Goal: Transaction & Acquisition: Purchase product/service

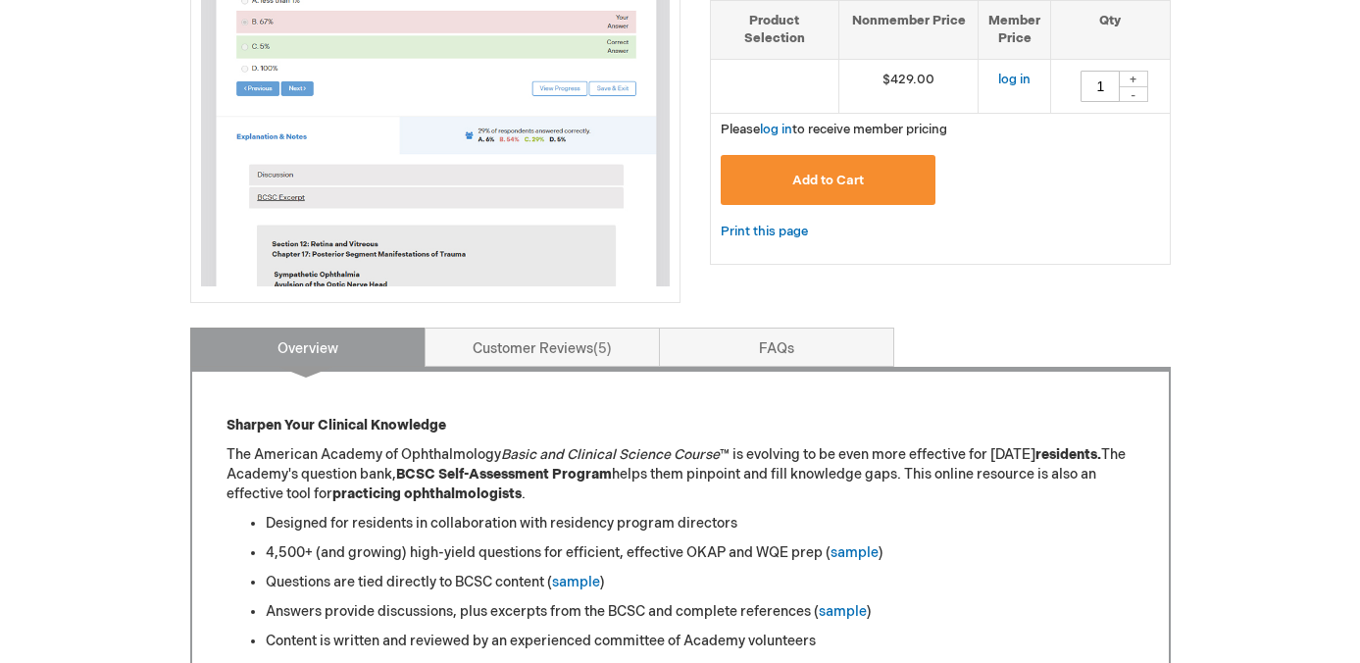
scroll to position [589, 0]
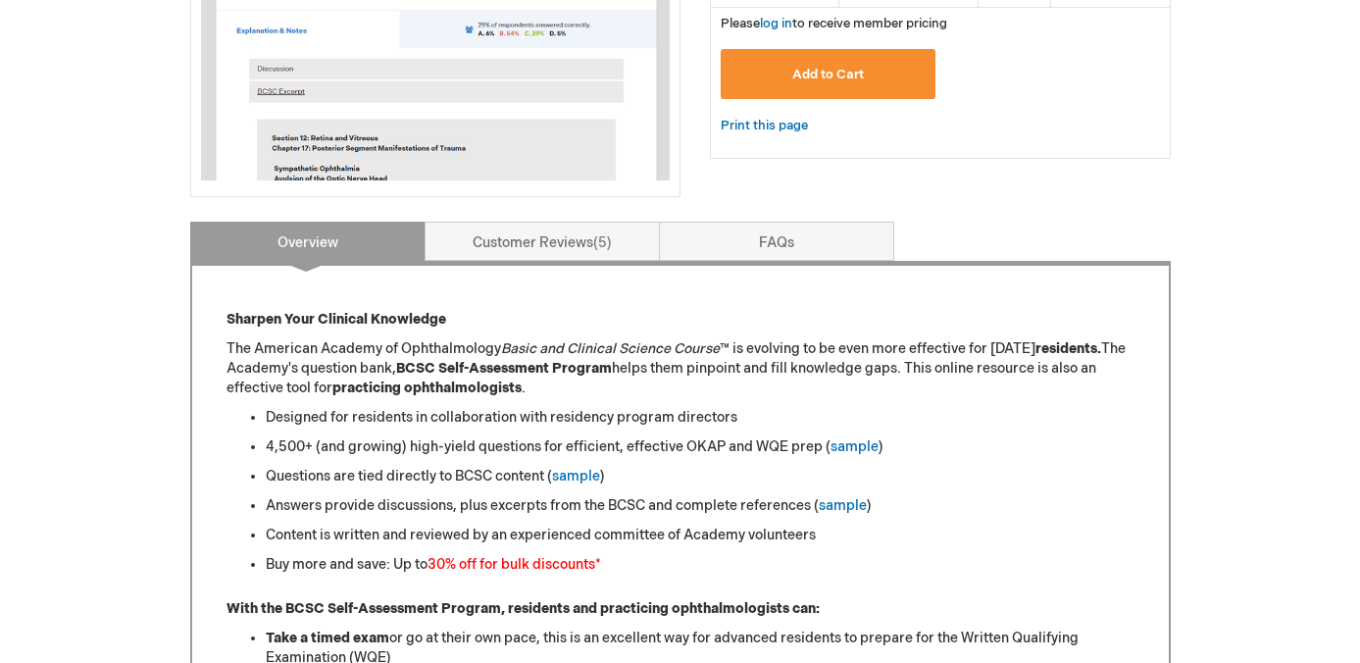
click at [367, 452] on li "4,500+ (and growing) high-yield questions for efficient, effective OKAP and WQE…" at bounding box center [700, 447] width 869 height 20
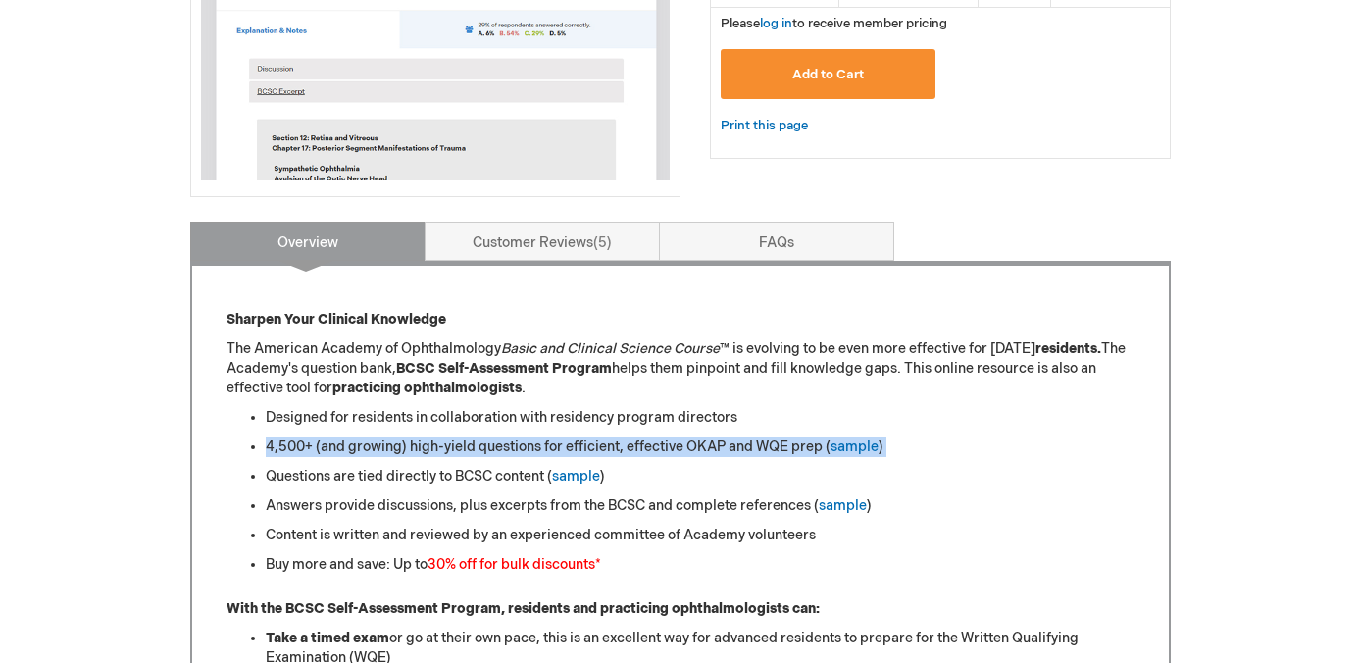
click at [367, 452] on li "4,500+ (and growing) high-yield questions for efficient, effective OKAP and WQE…" at bounding box center [700, 447] width 869 height 20
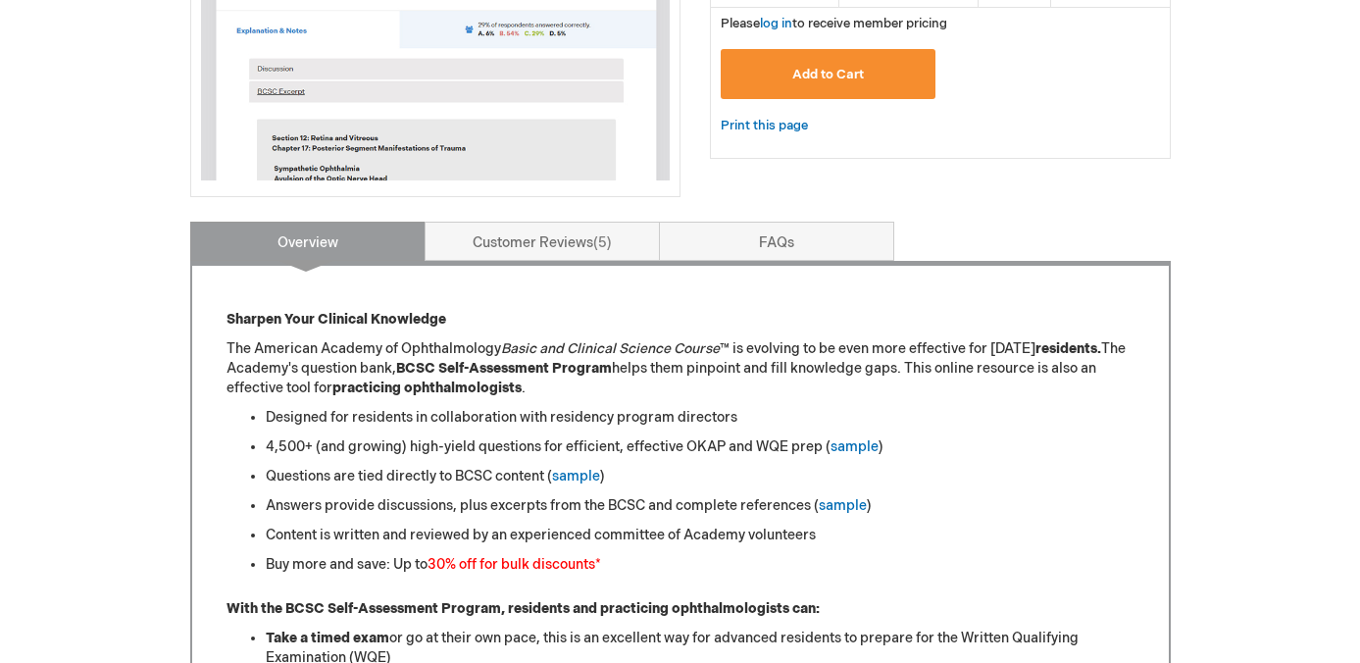
click at [367, 478] on li "Questions are tied directly to BCSC content ( sample )" at bounding box center [700, 477] width 869 height 20
click at [365, 504] on li "Answers provide discussions, plus excerpts from the BCSC and complete reference…" at bounding box center [700, 506] width 869 height 20
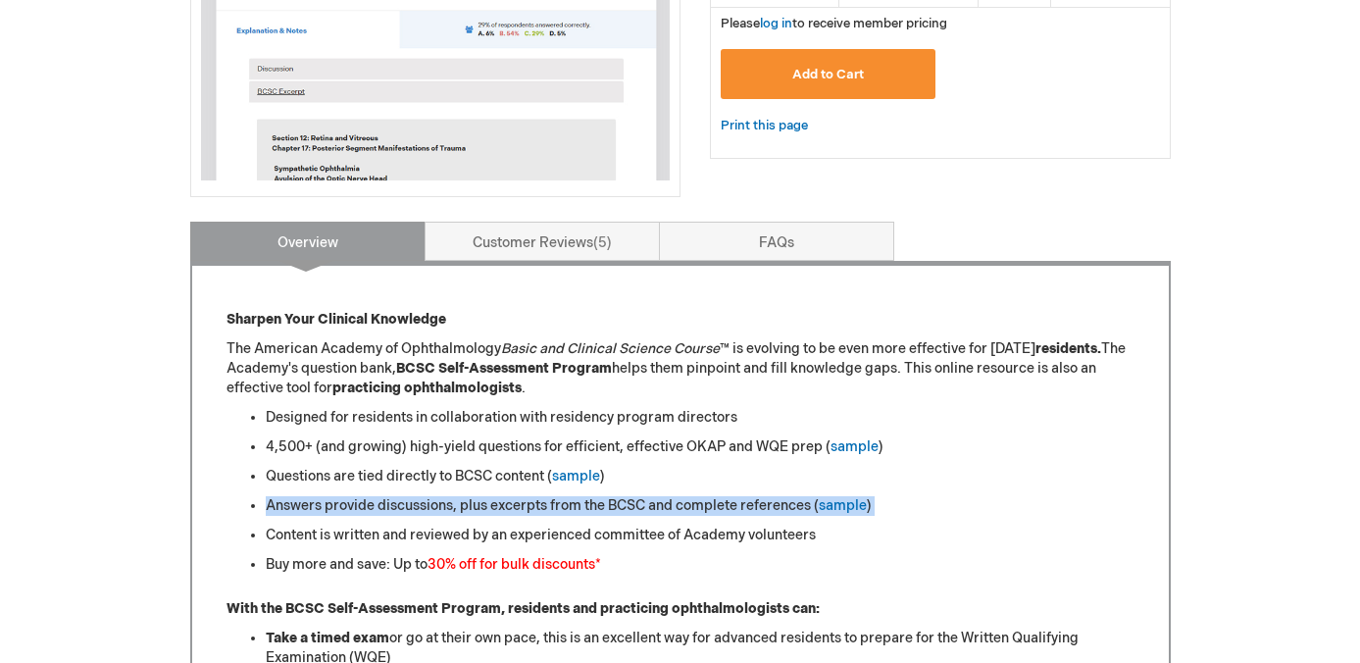
click at [365, 504] on li "Answers provide discussions, plus excerpts from the BCSC and complete reference…" at bounding box center [700, 506] width 869 height 20
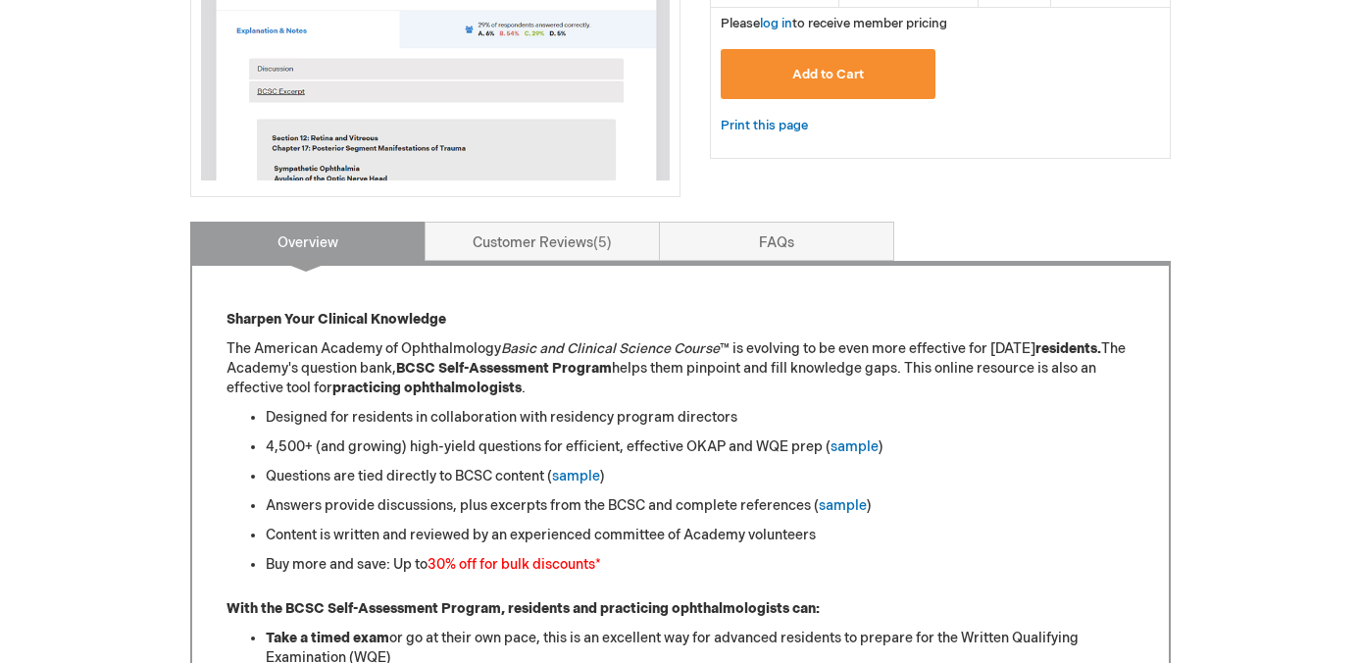
click at [363, 529] on li "Content is written and reviewed by an experienced committee of Academy voluntee…" at bounding box center [700, 536] width 869 height 20
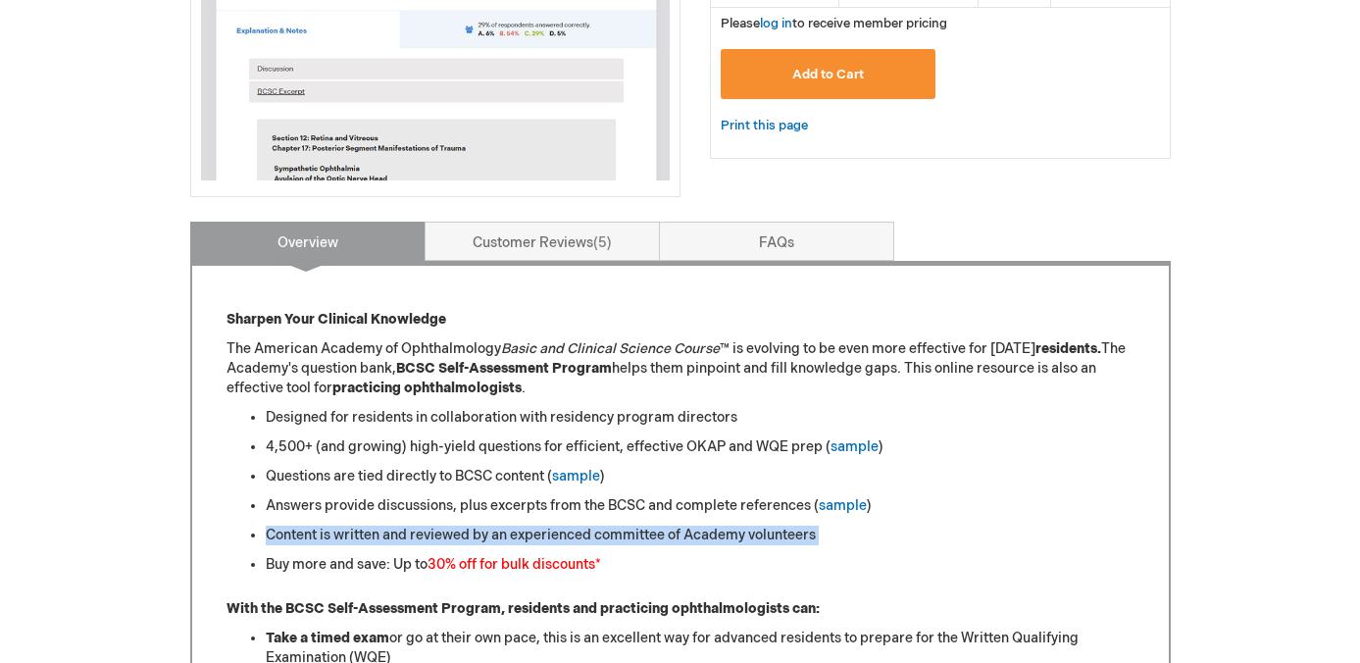
click at [363, 529] on li "Content is written and reviewed by an experienced committee of Academy voluntee…" at bounding box center [700, 536] width 869 height 20
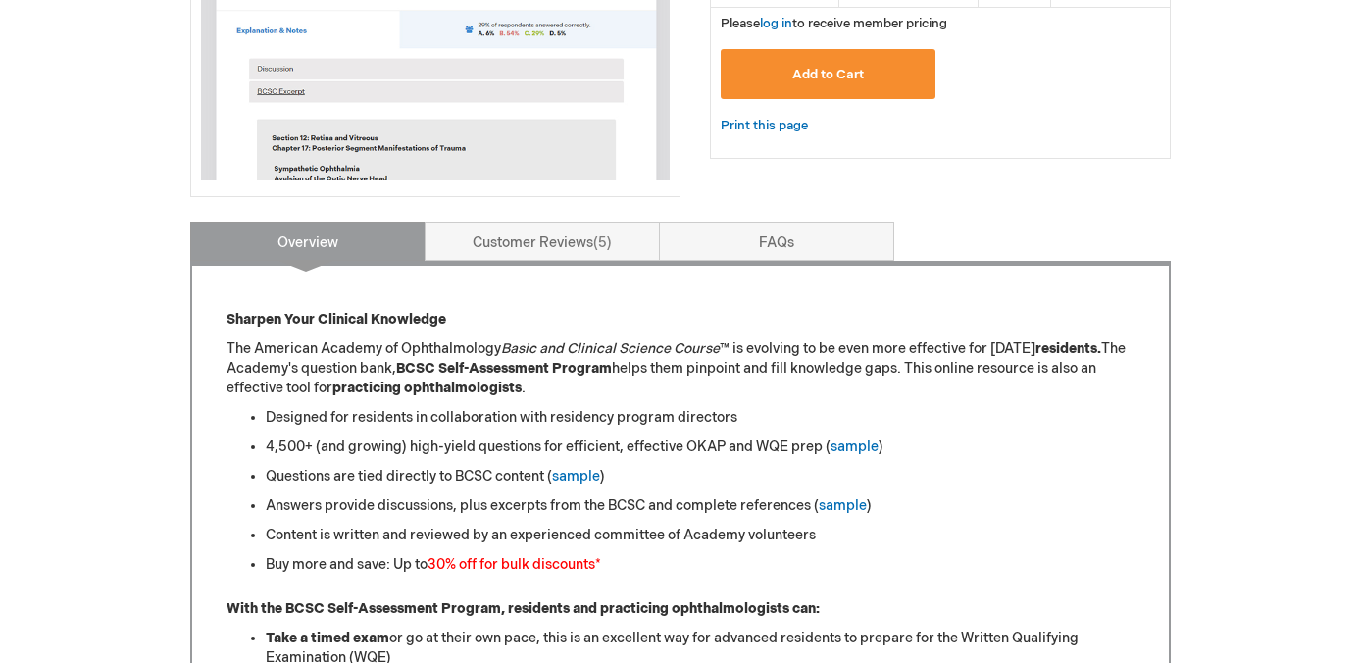
click at [348, 565] on li "Buy more and save: Up to 30% off for bulk discounts *" at bounding box center [700, 565] width 869 height 20
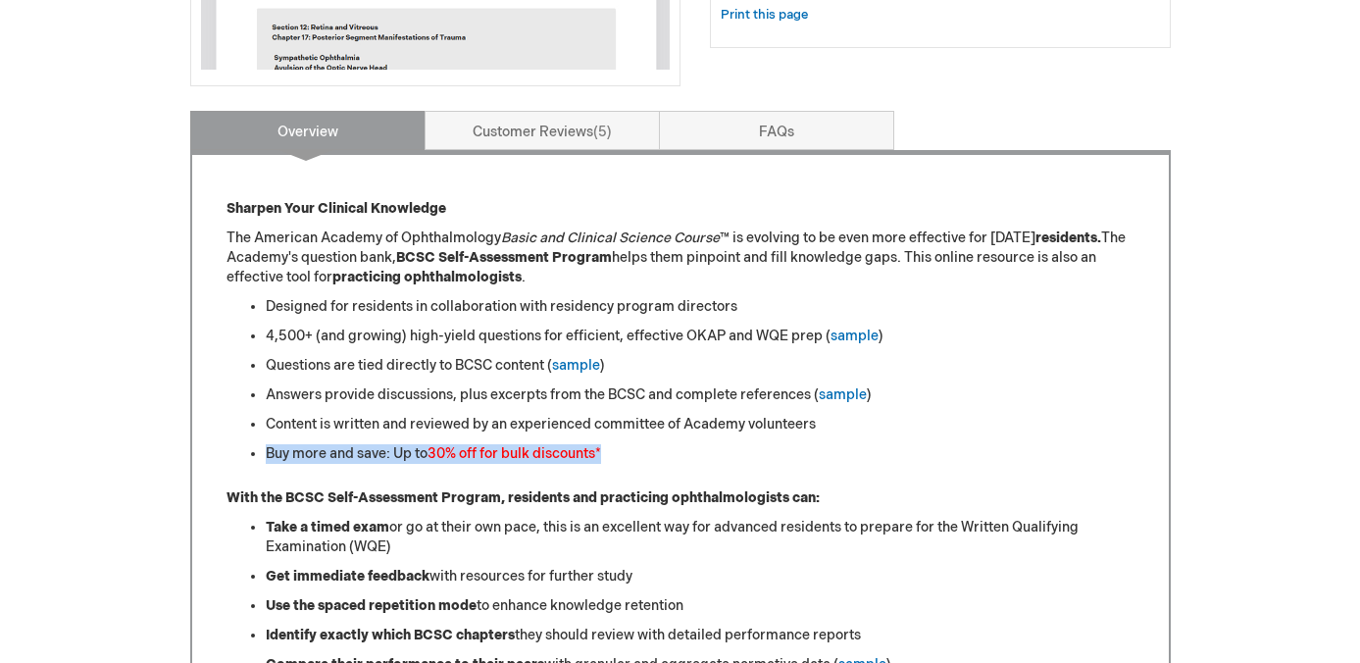
scroll to position [758, 0]
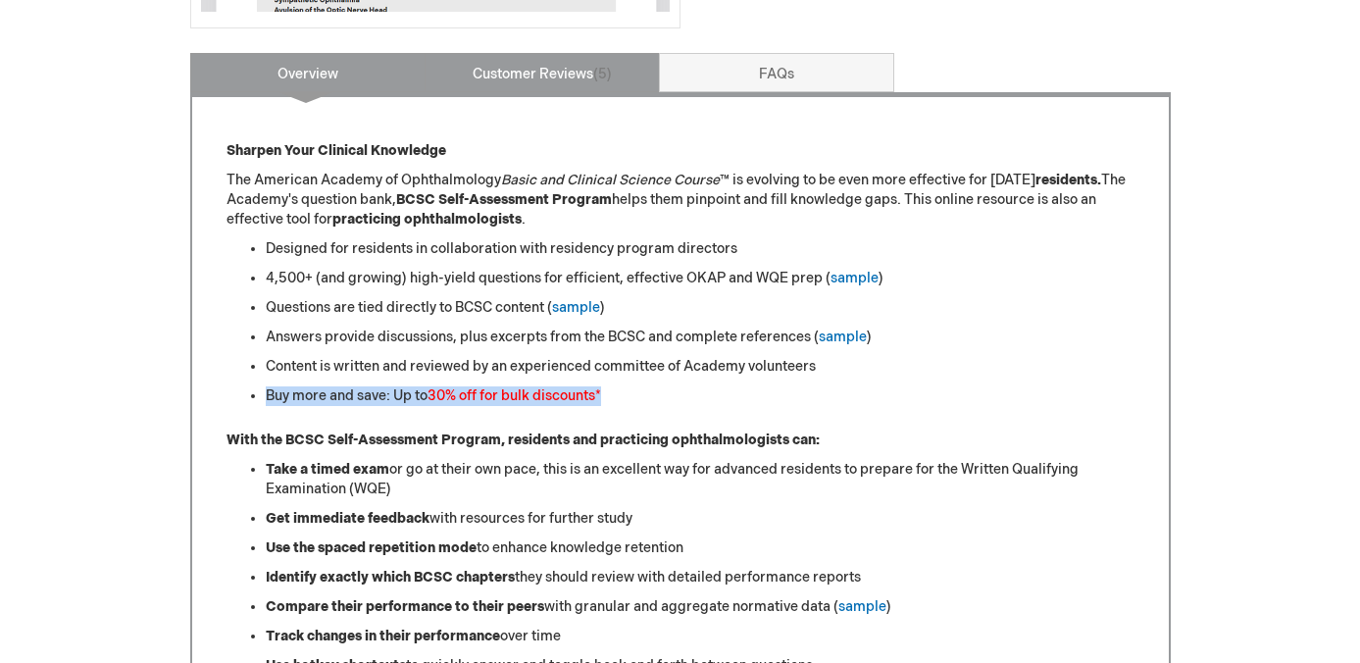
click at [529, 63] on link "Customer Reviews 5" at bounding box center [542, 72] width 235 height 39
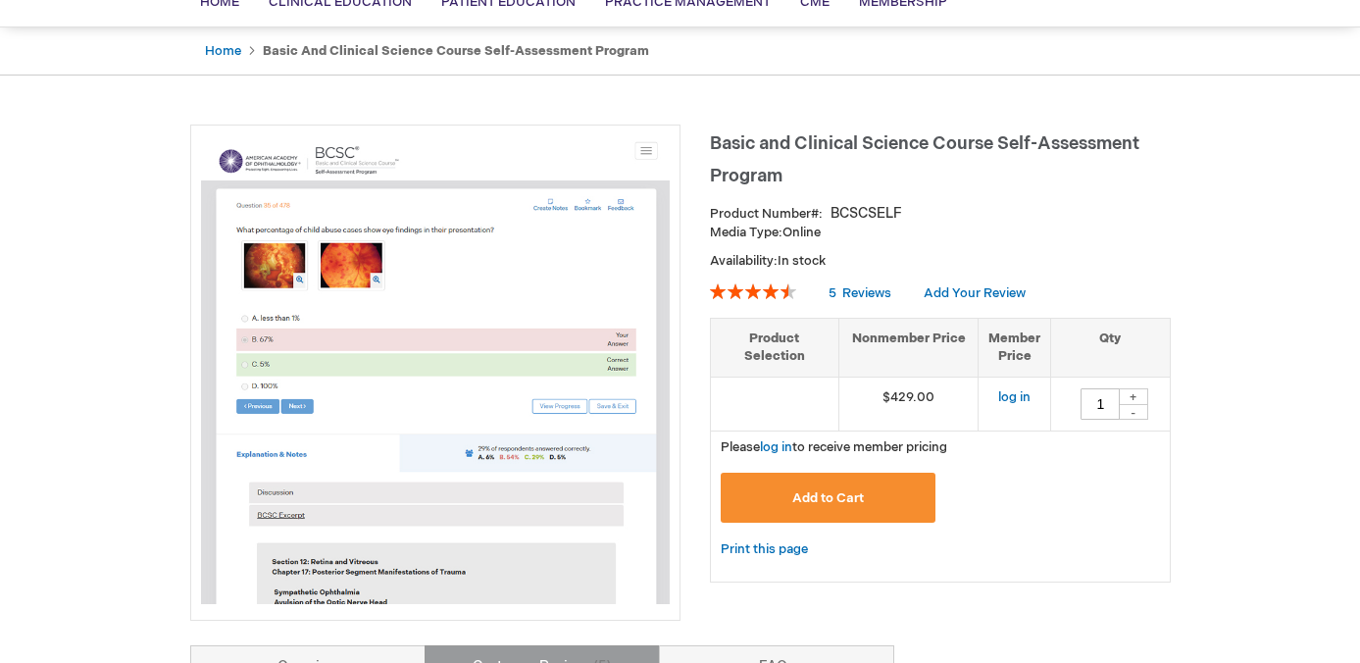
scroll to position [135, 0]
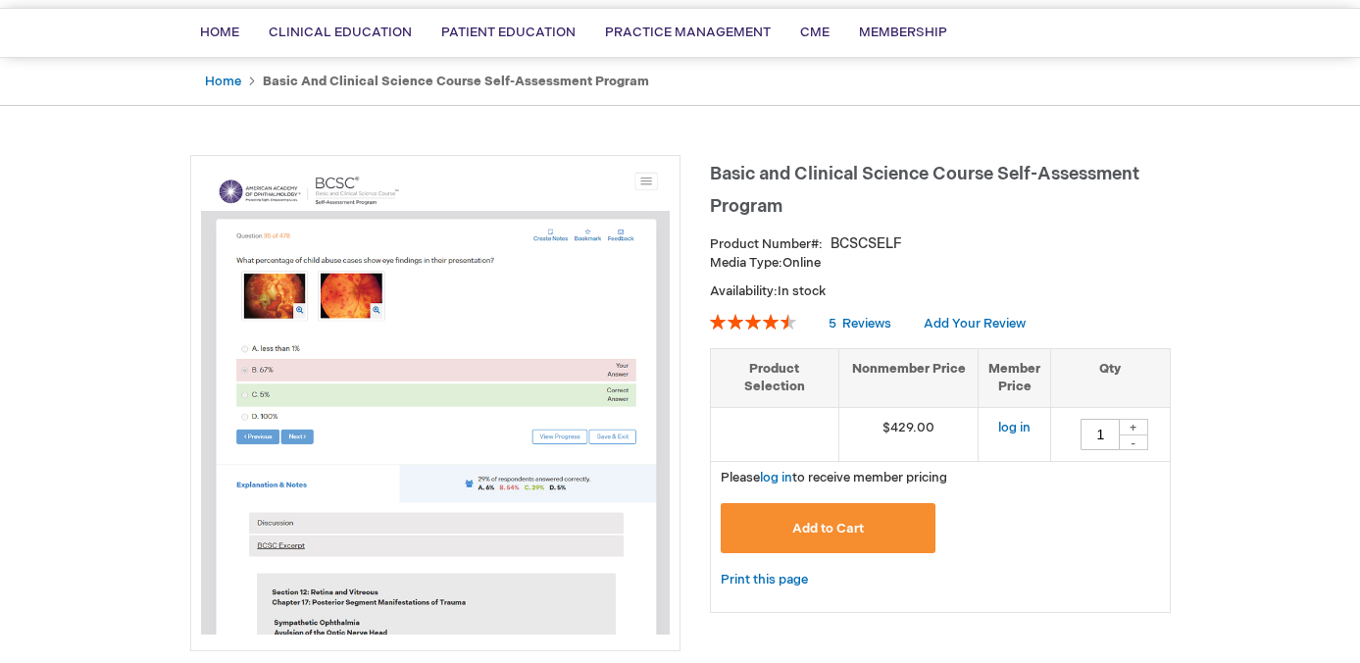
click at [906, 176] on span "Basic and Clinical Science Course Self-Assessment Program" at bounding box center [924, 190] width 429 height 53
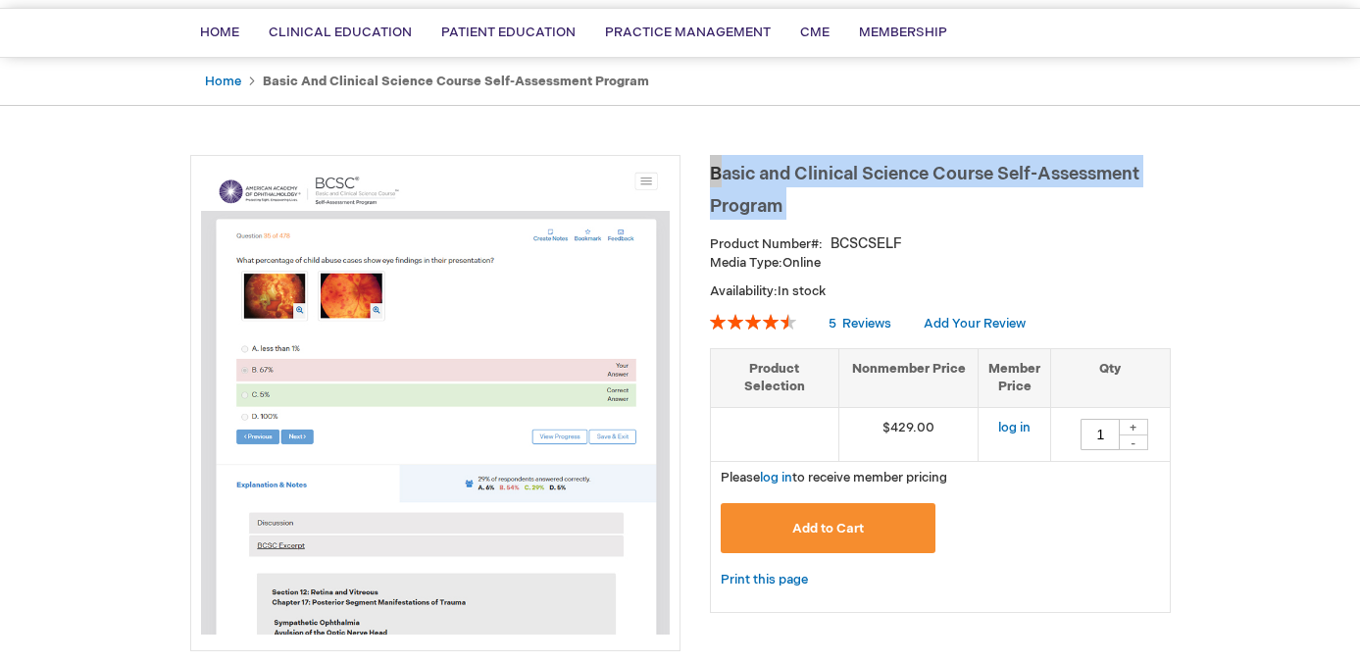
click at [906, 176] on span "Basic and Clinical Science Course Self-Assessment Program" at bounding box center [924, 190] width 429 height 53
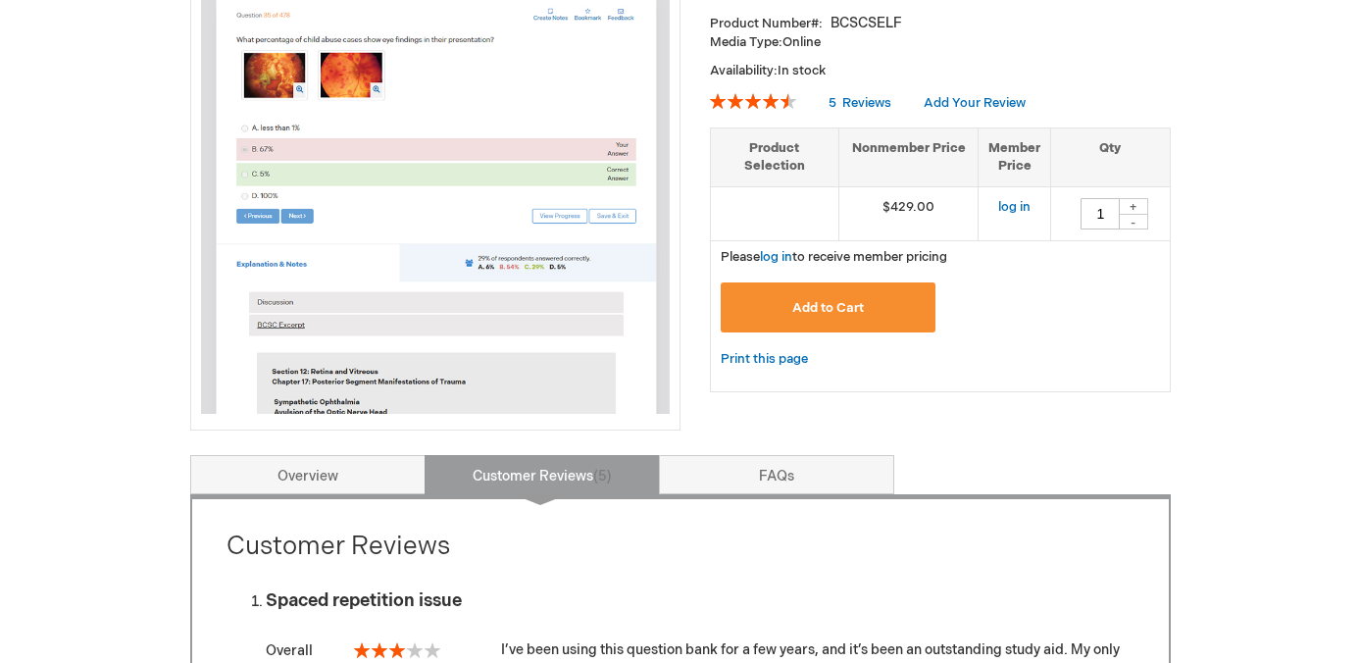
scroll to position [220, 0]
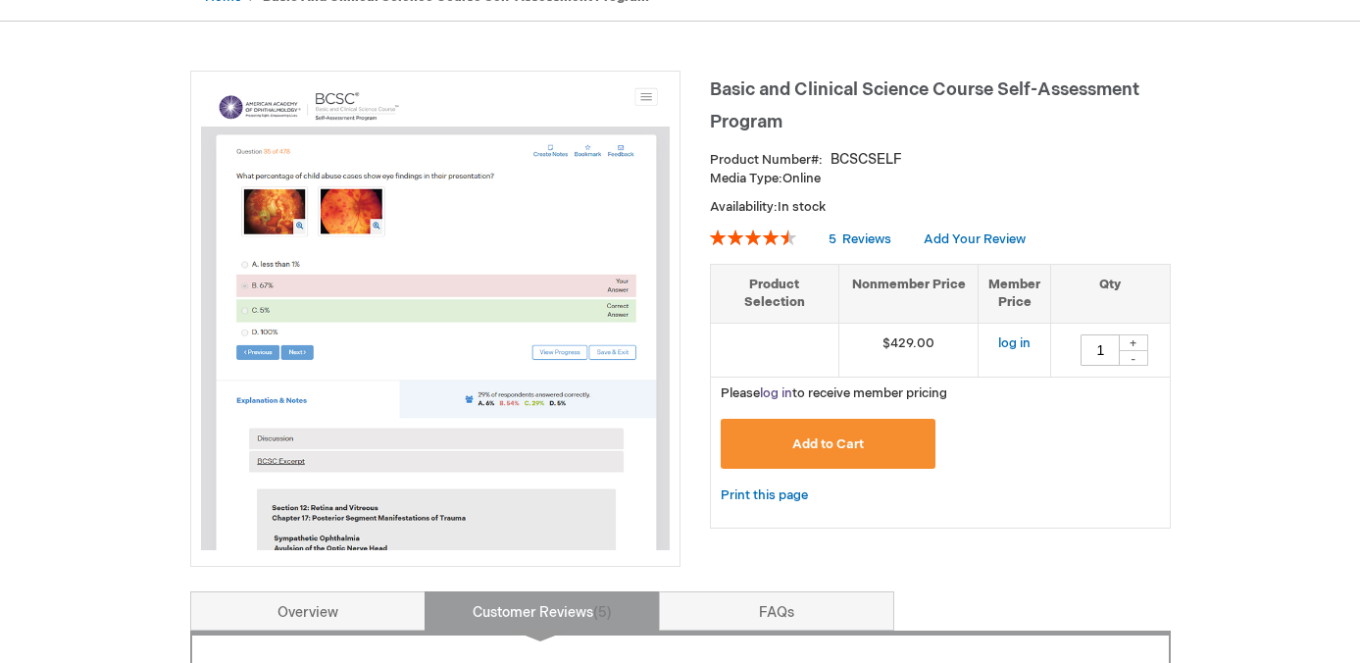
click at [777, 391] on link "log in" at bounding box center [776, 393] width 32 height 16
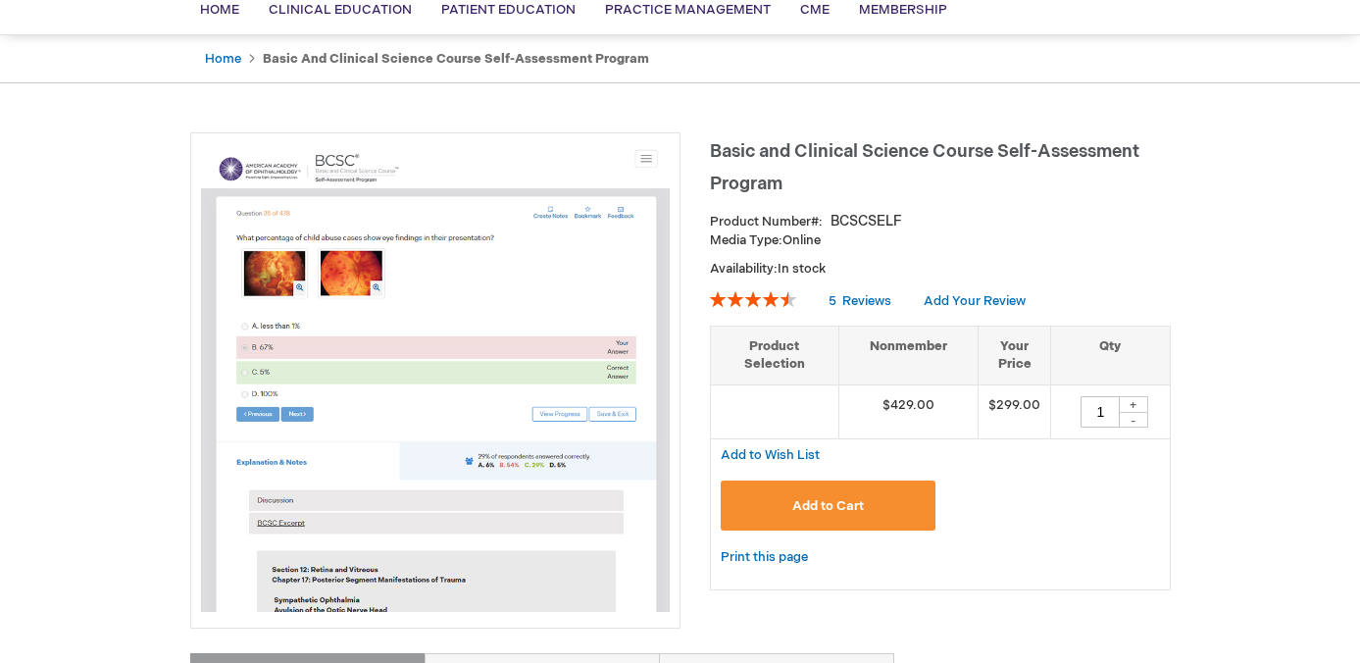
scroll to position [170, 0]
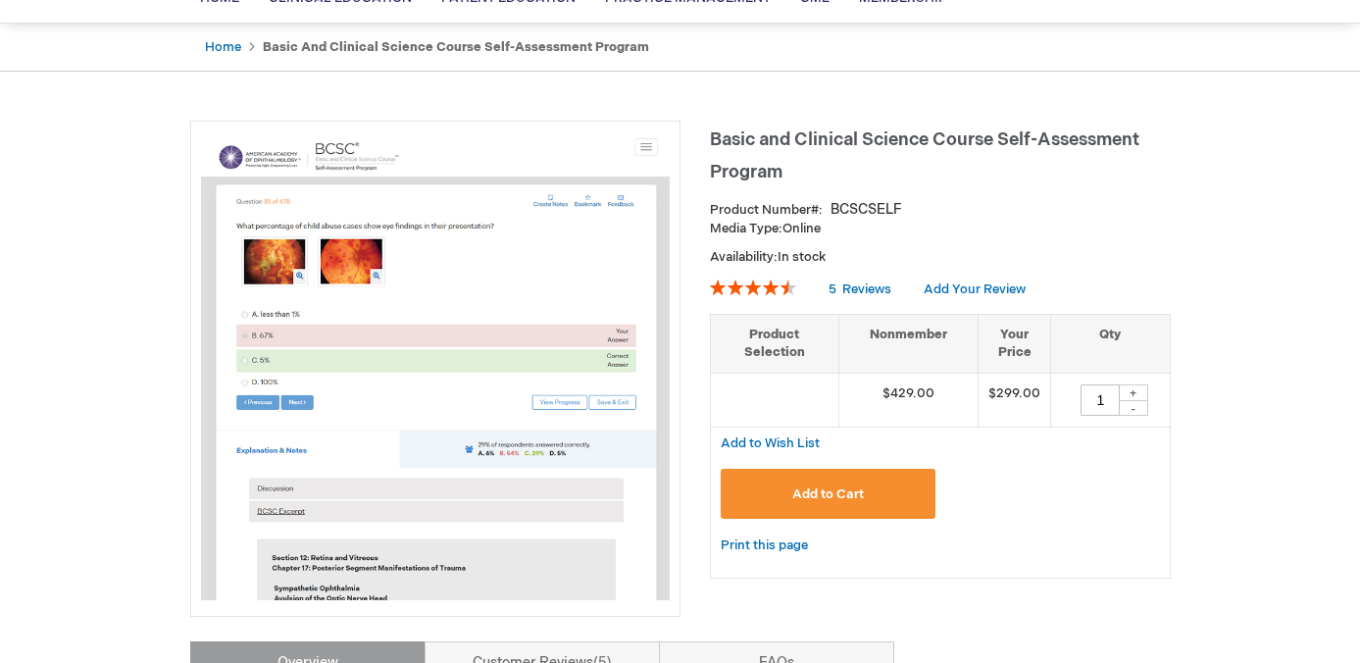
click at [740, 149] on span "Basic and Clinical Science Course Self-Assessment Program" at bounding box center [924, 155] width 429 height 53
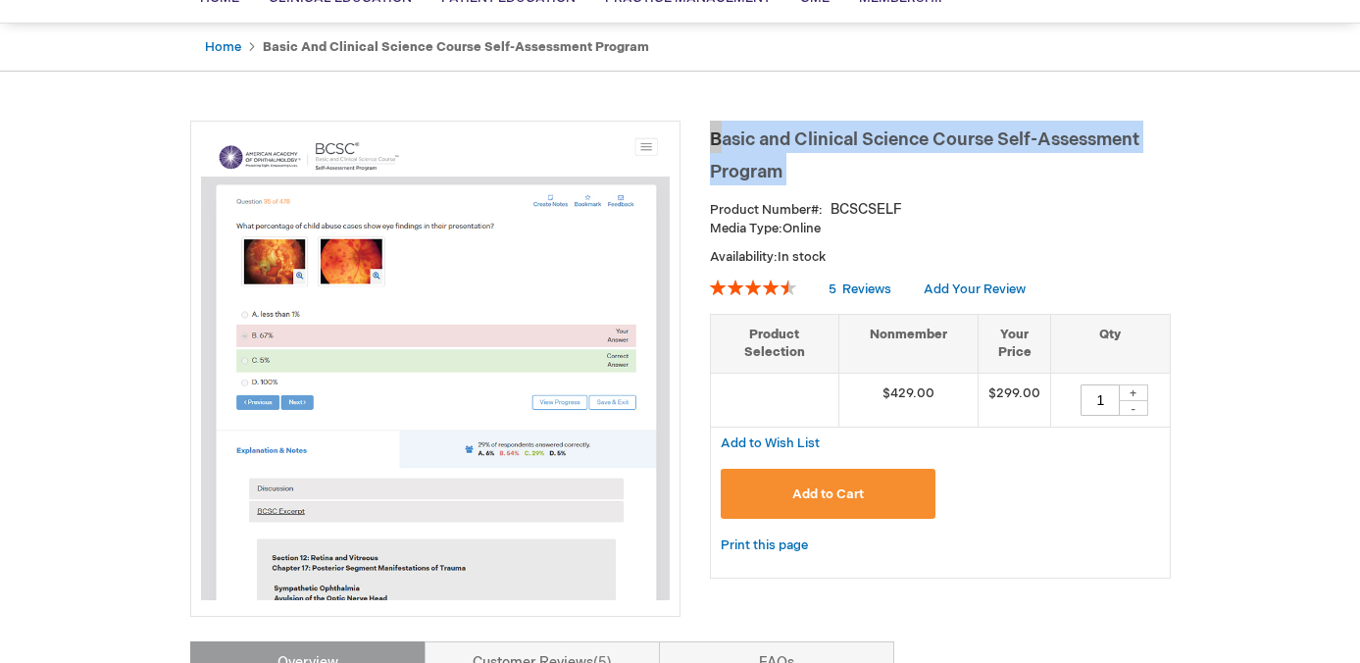
click at [740, 149] on span "Basic and Clinical Science Course Self-Assessment Program" at bounding box center [924, 155] width 429 height 53
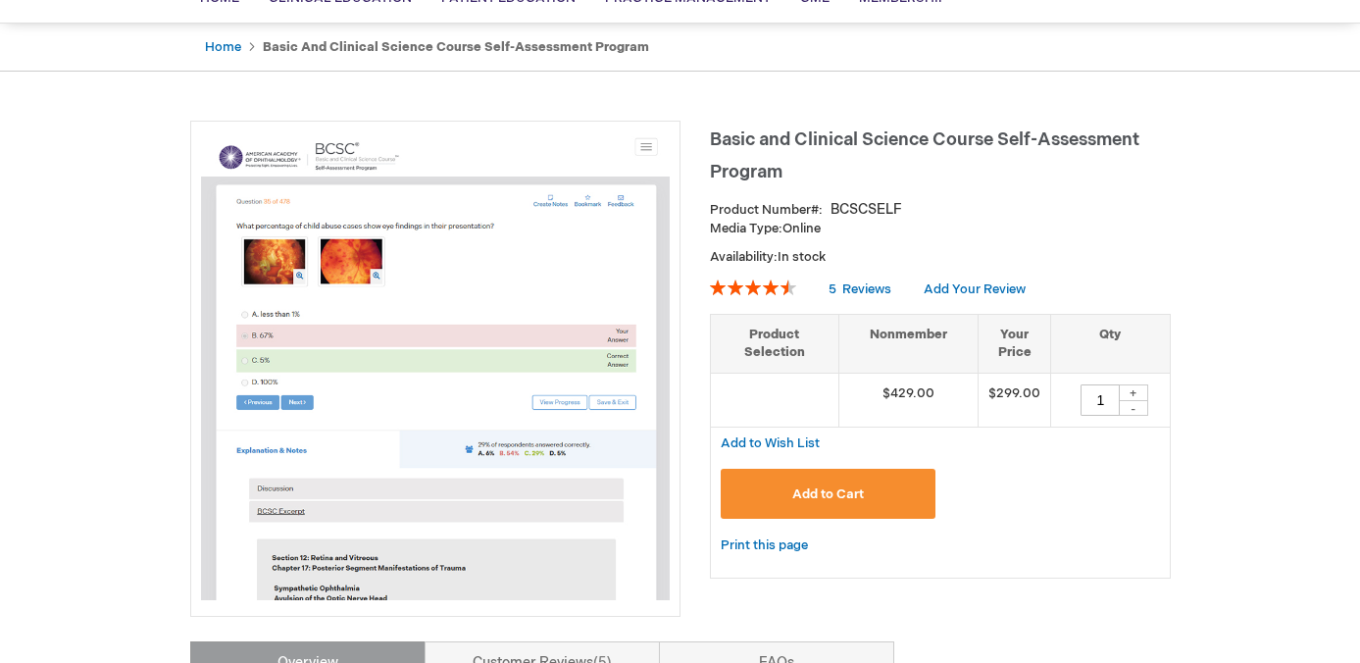
click at [811, 500] on span "Add to Cart" at bounding box center [828, 494] width 72 height 16
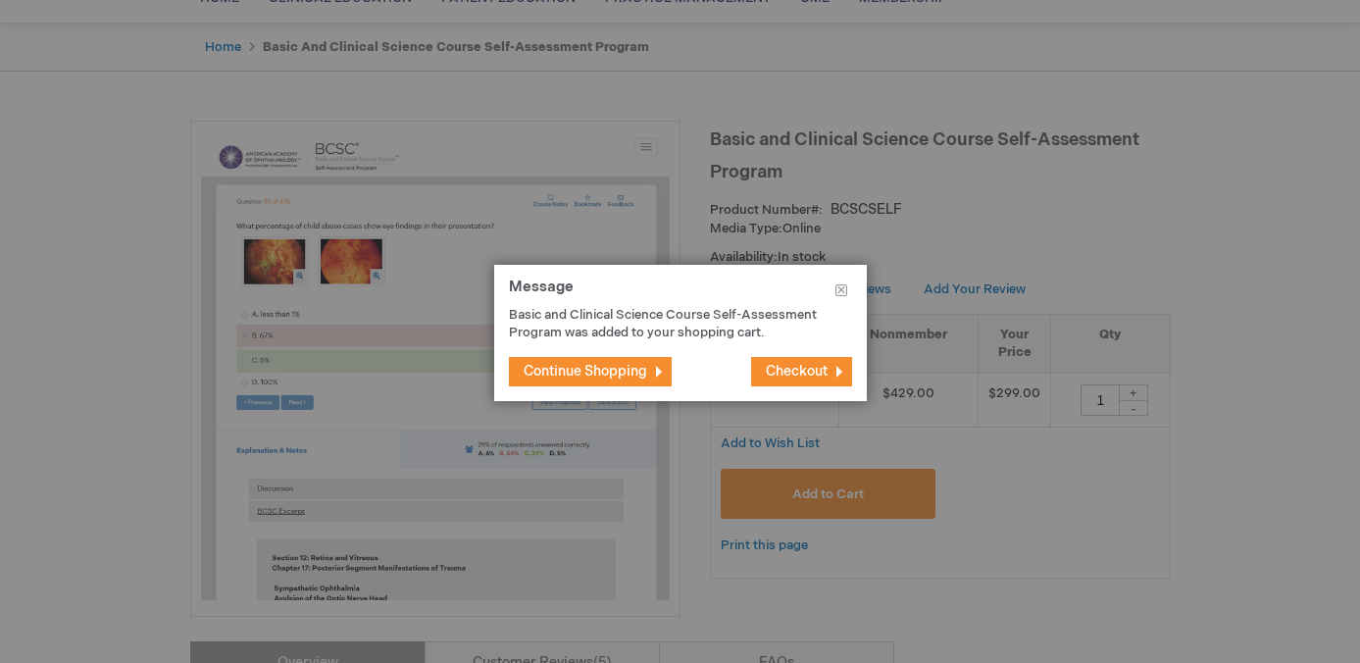
click at [794, 371] on span "Checkout" at bounding box center [797, 371] width 62 height 17
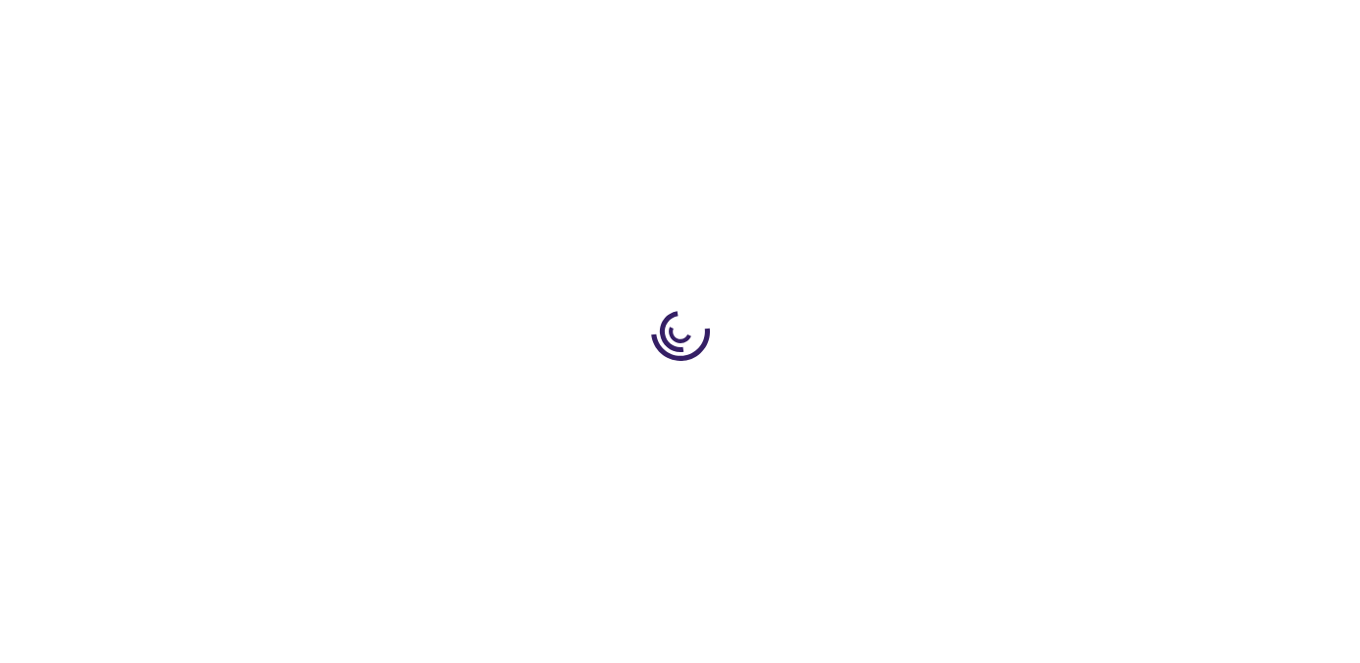
select select "US"
select select "61"
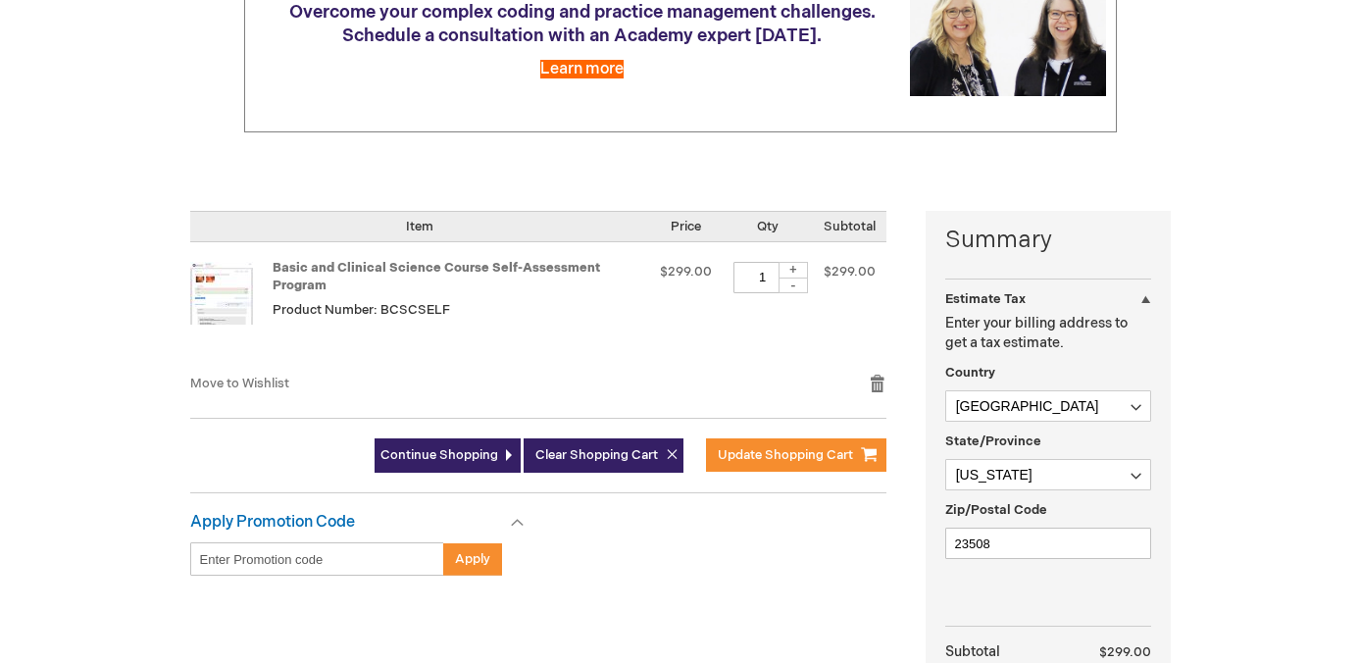
scroll to position [635, 0]
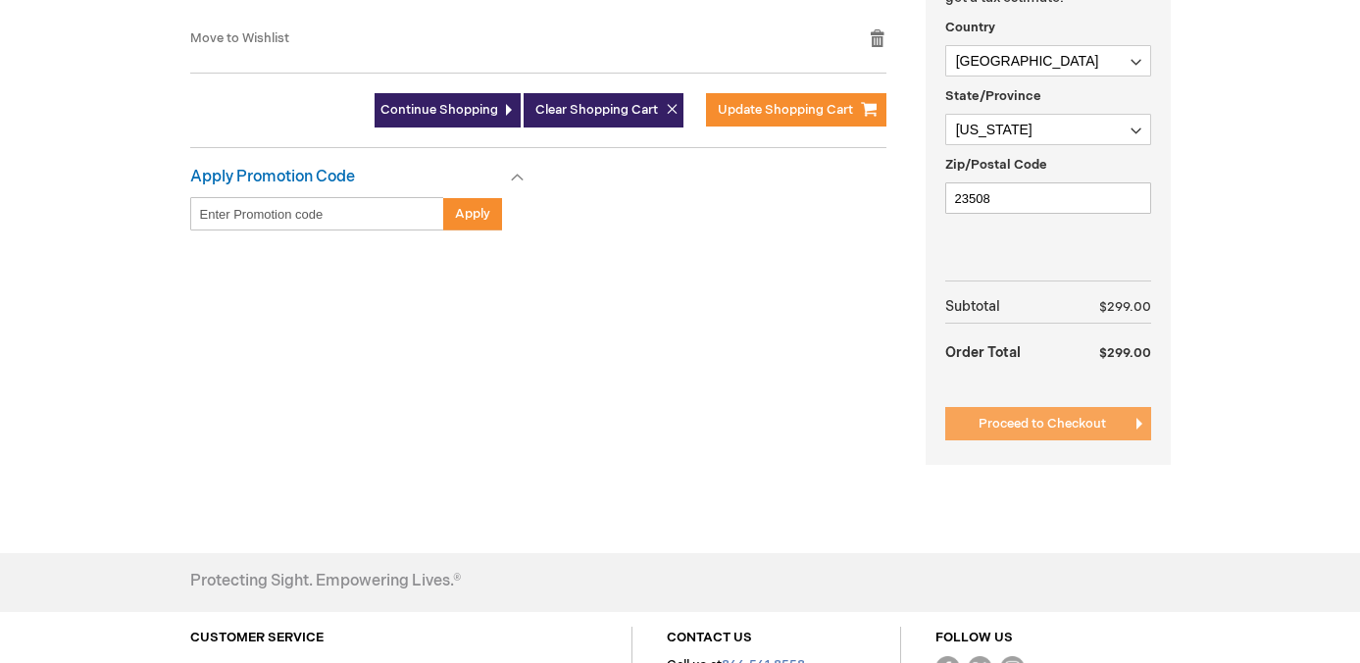
click at [1020, 422] on span "Proceed to Checkout" at bounding box center [1042, 424] width 127 height 16
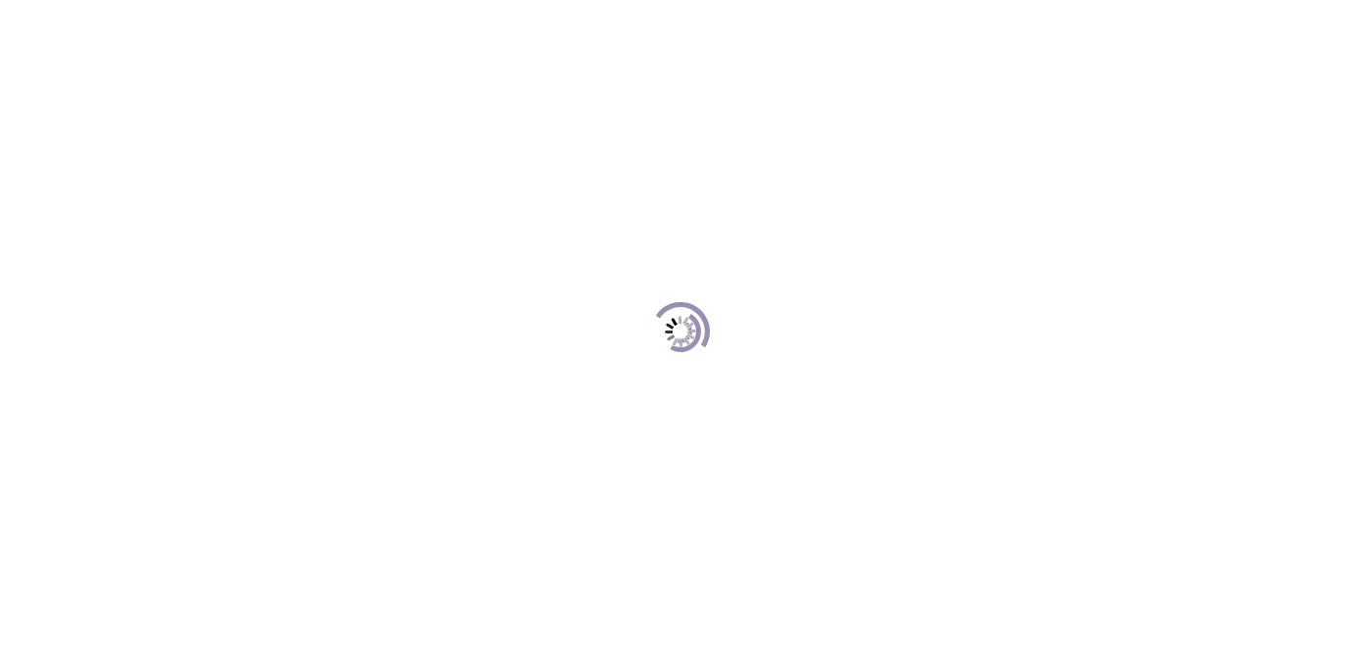
scroll to position [269, 0]
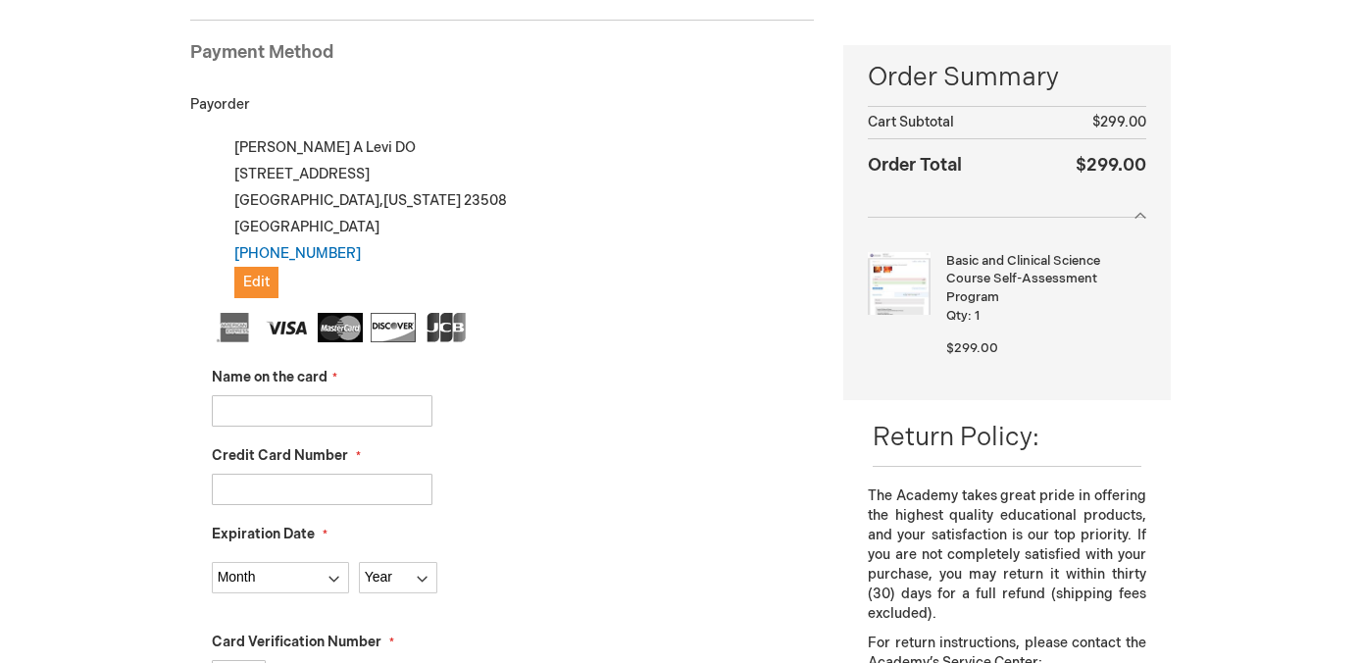
click at [351, 409] on input "Name on the card" at bounding box center [322, 410] width 221 height 31
type input "[PERSON_NAME]"
type input "4839500796130183"
select select "4"
select select "2028"
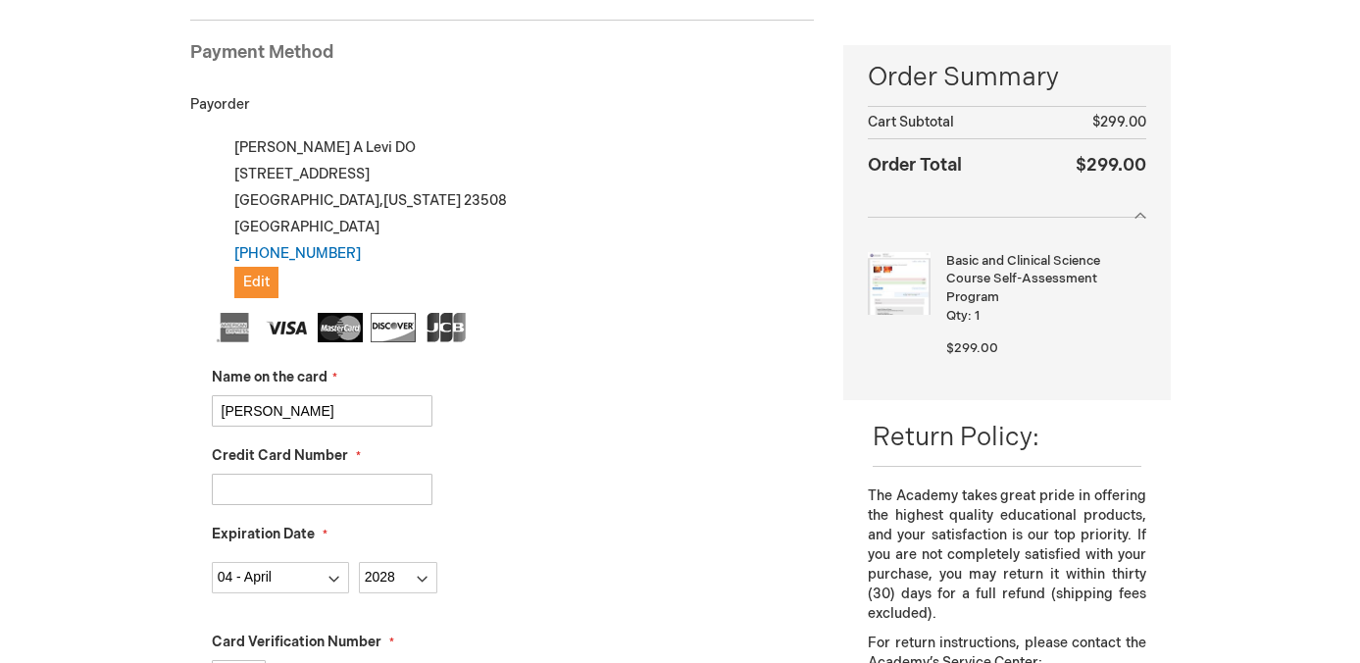
type input "814"
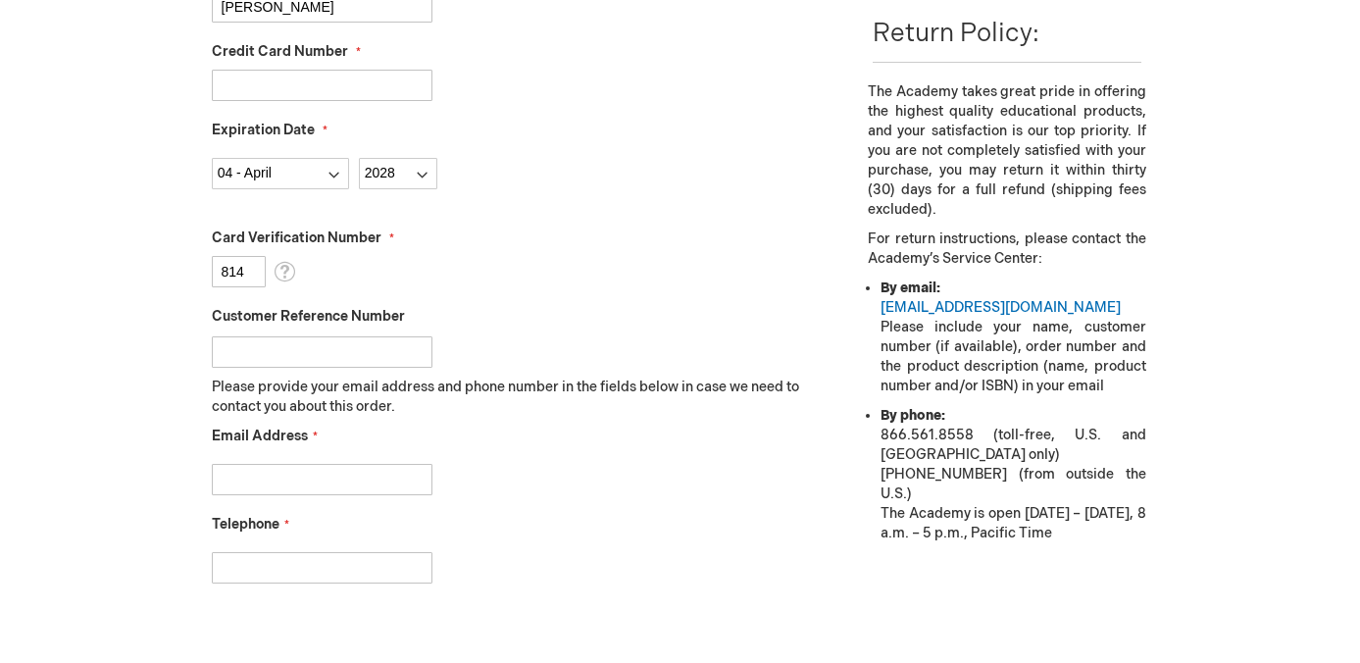
scroll to position [708, 0]
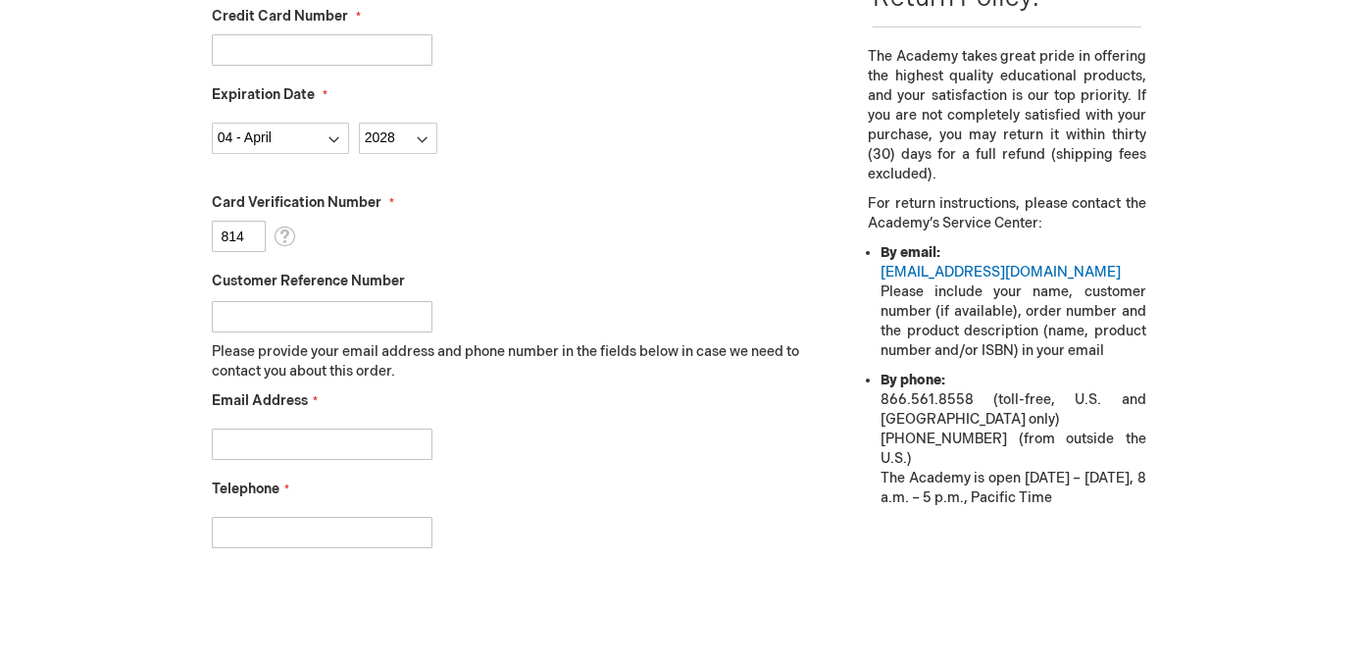
click at [337, 445] on input "Email Address" at bounding box center [322, 443] width 221 height 31
type input "max.levi2011@gmail.com"
type input "2019196111"
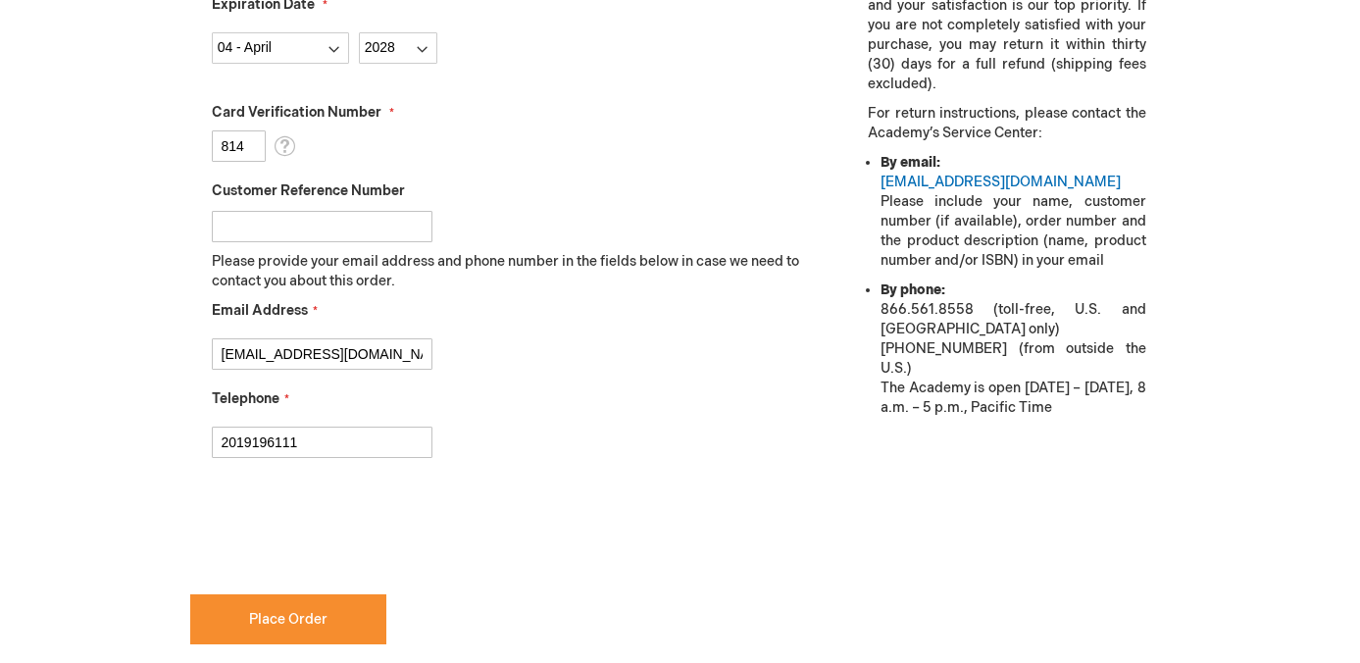
scroll to position [861, 0]
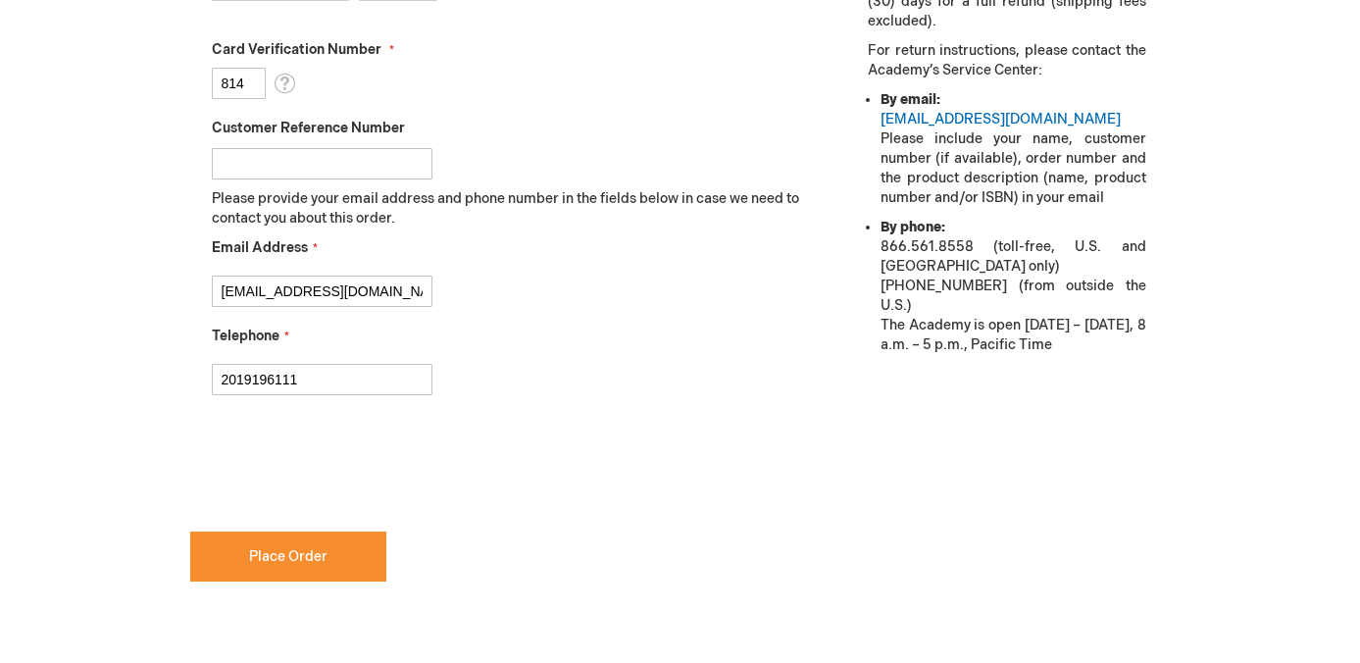
checkbox input "true"
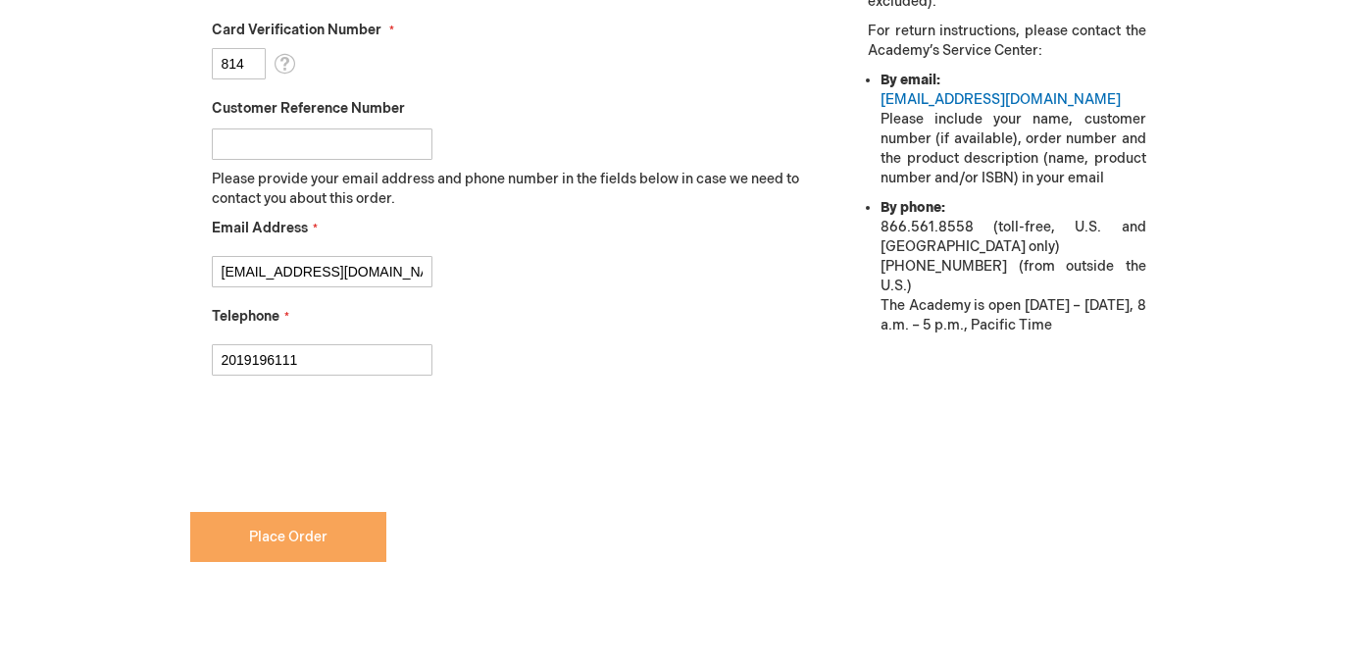
scroll to position [1048, 0]
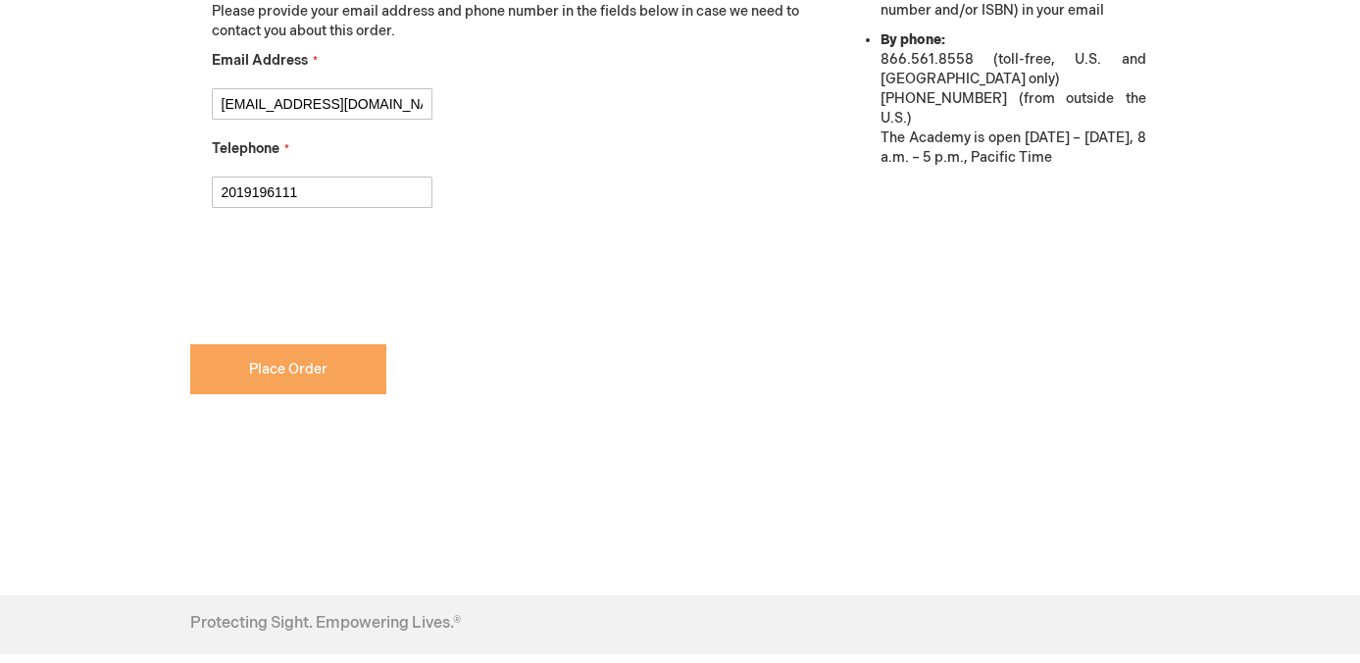
click at [295, 375] on span "Place Order" at bounding box center [288, 369] width 78 height 17
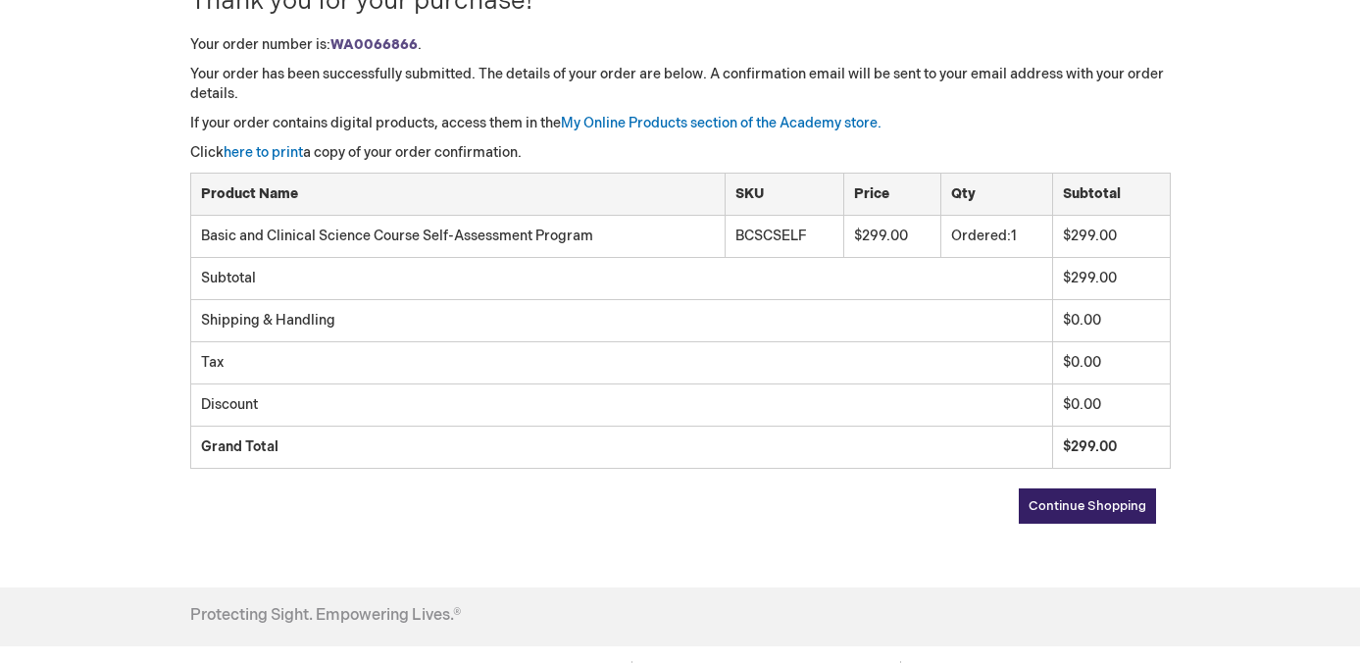
scroll to position [301, 0]
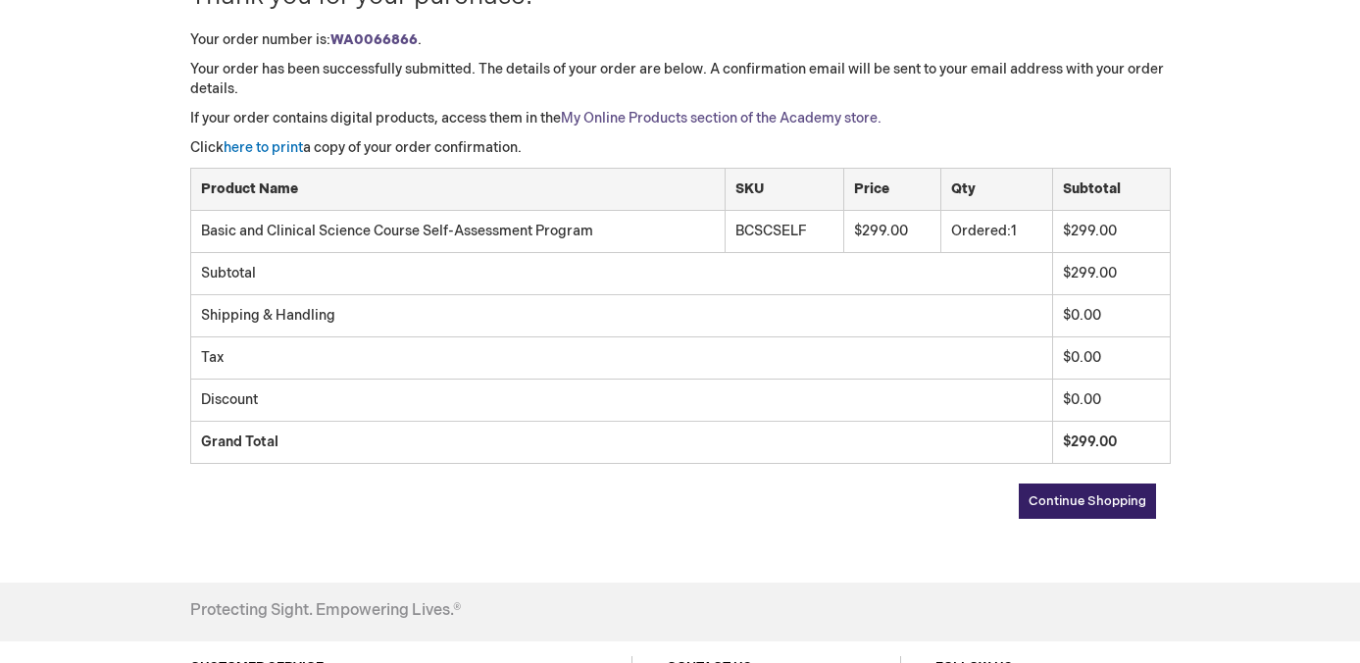
click at [616, 117] on link "My Online Products section of the Academy store." at bounding box center [721, 118] width 321 height 17
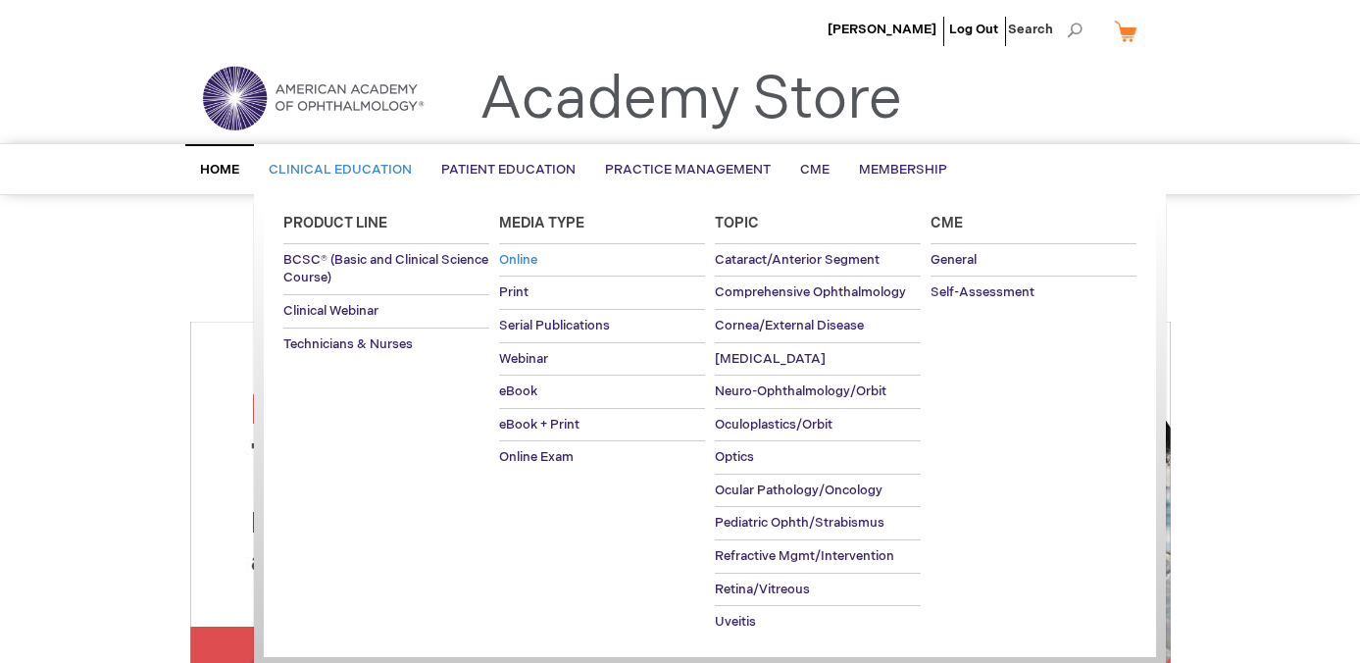
click at [529, 252] on span "Online" at bounding box center [518, 260] width 38 height 16
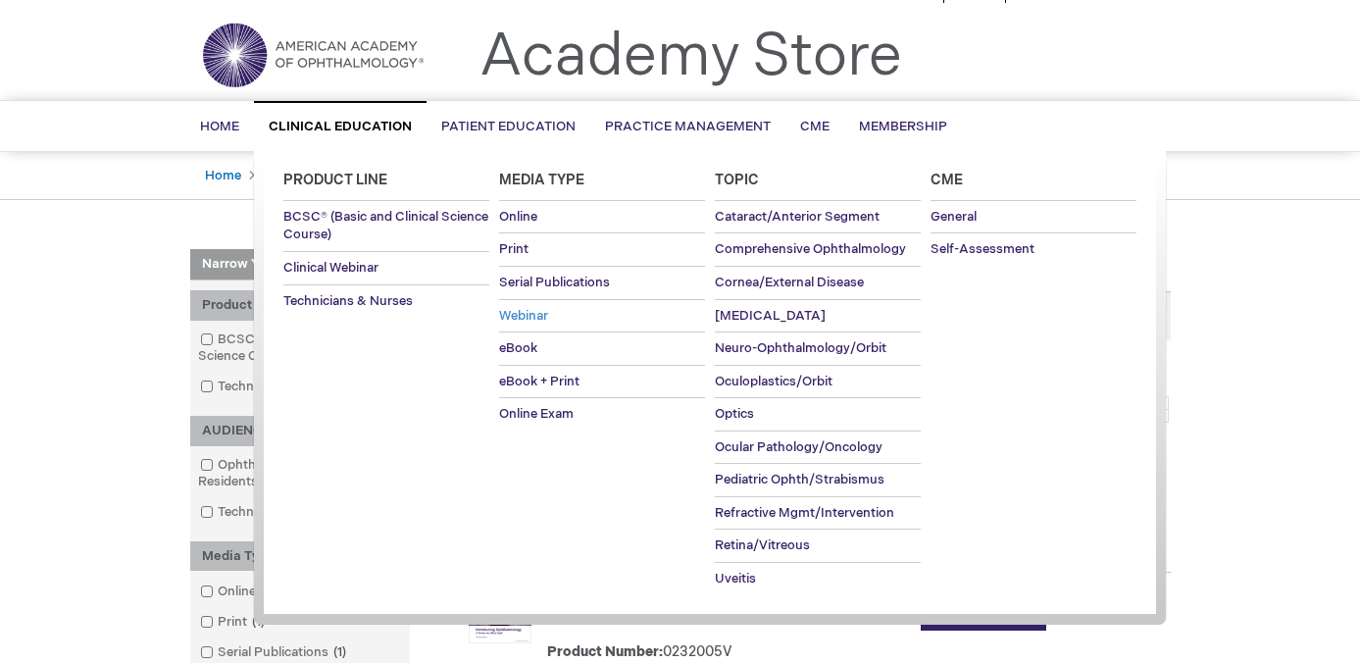
scroll to position [46, 0]
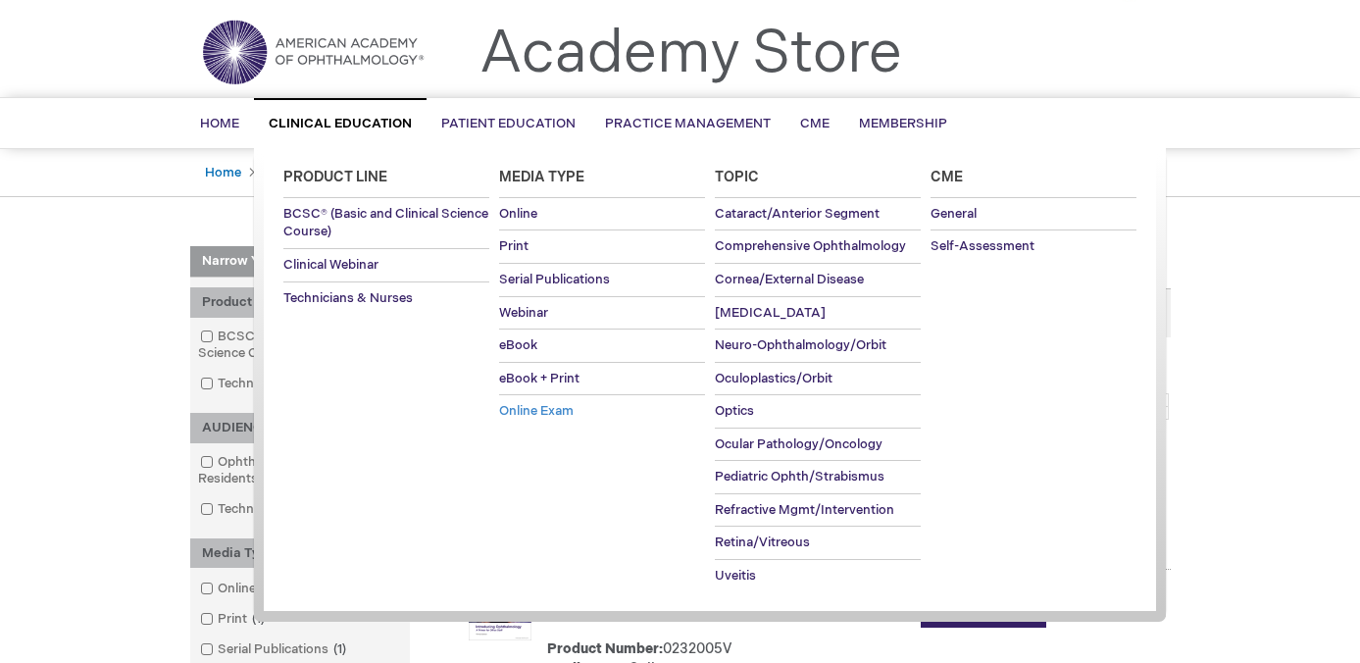
click at [538, 408] on span "Online Exam" at bounding box center [536, 411] width 75 height 16
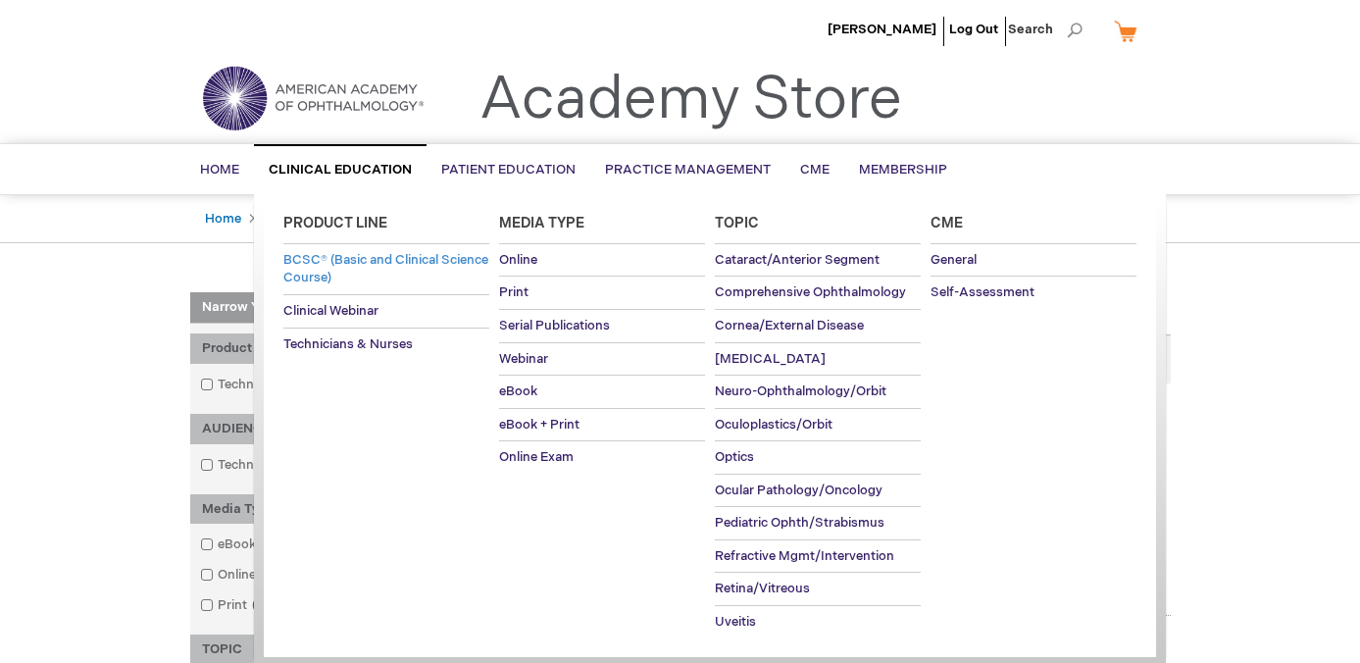
click at [345, 272] on span "BCSC® (Basic and Clinical Science Course)" at bounding box center [385, 269] width 205 height 34
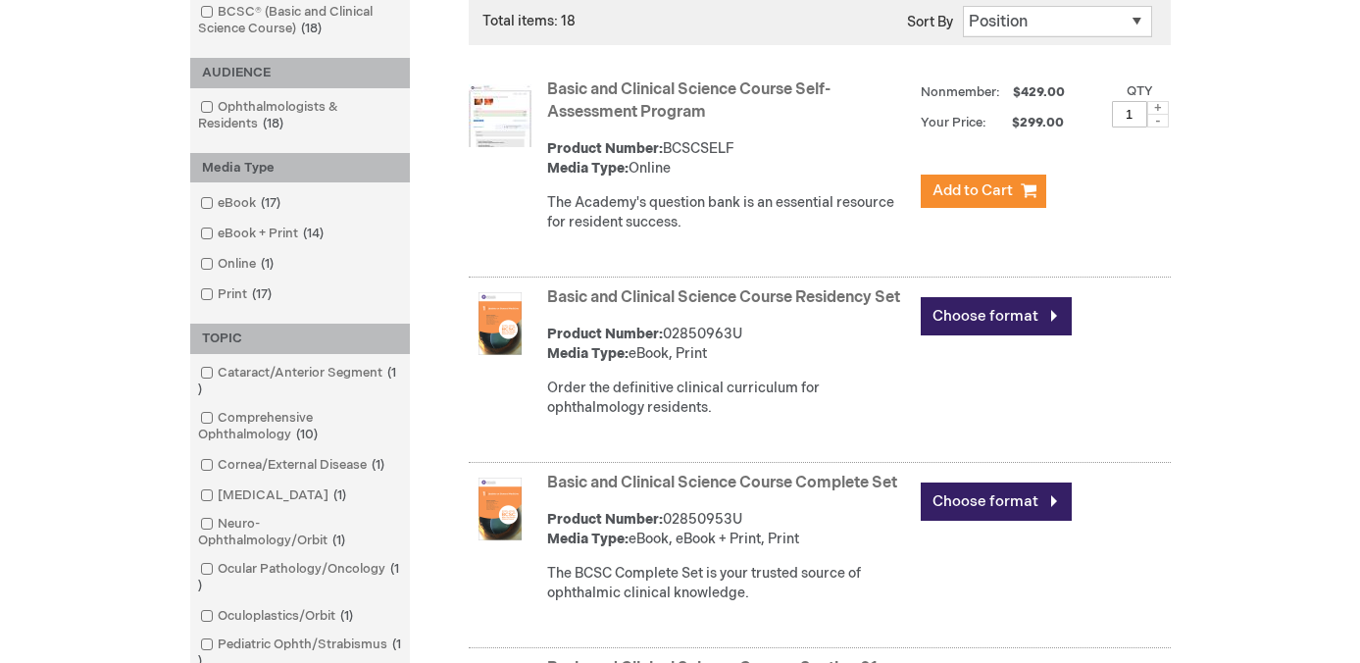
scroll to position [349, 0]
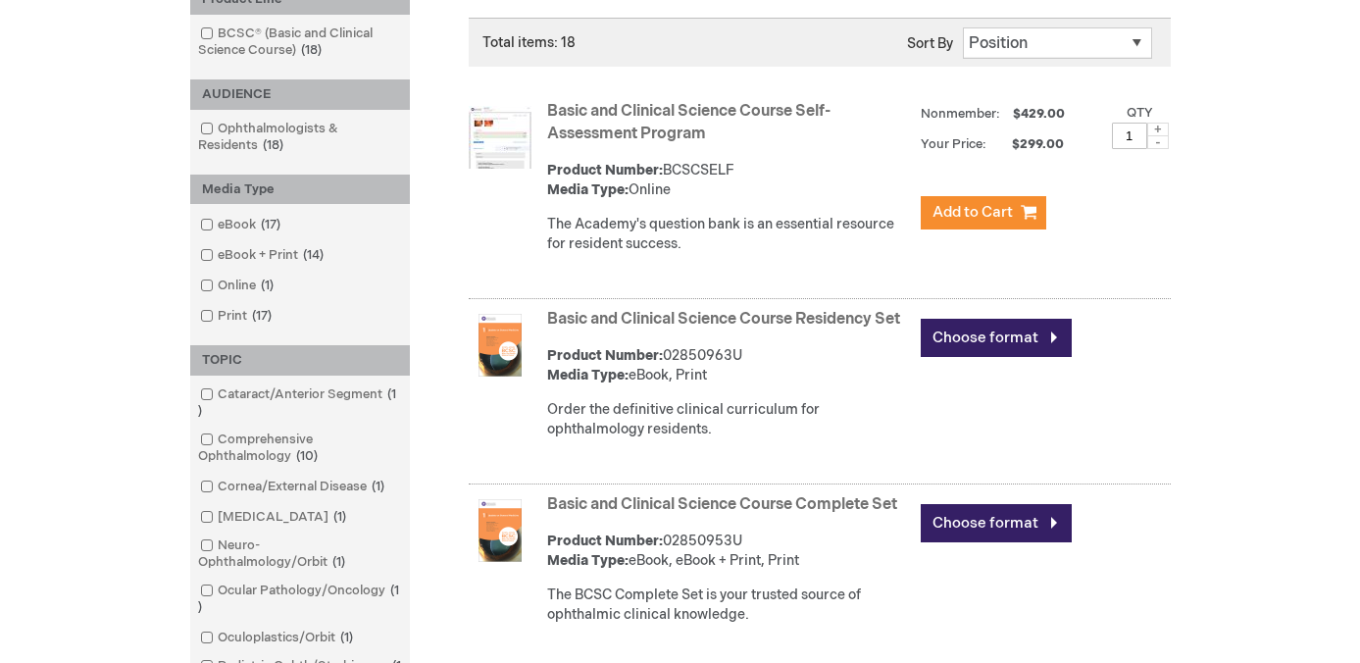
click at [579, 128] on link "Basic and Clinical Science Course Self-Assessment Program" at bounding box center [688, 122] width 283 height 41
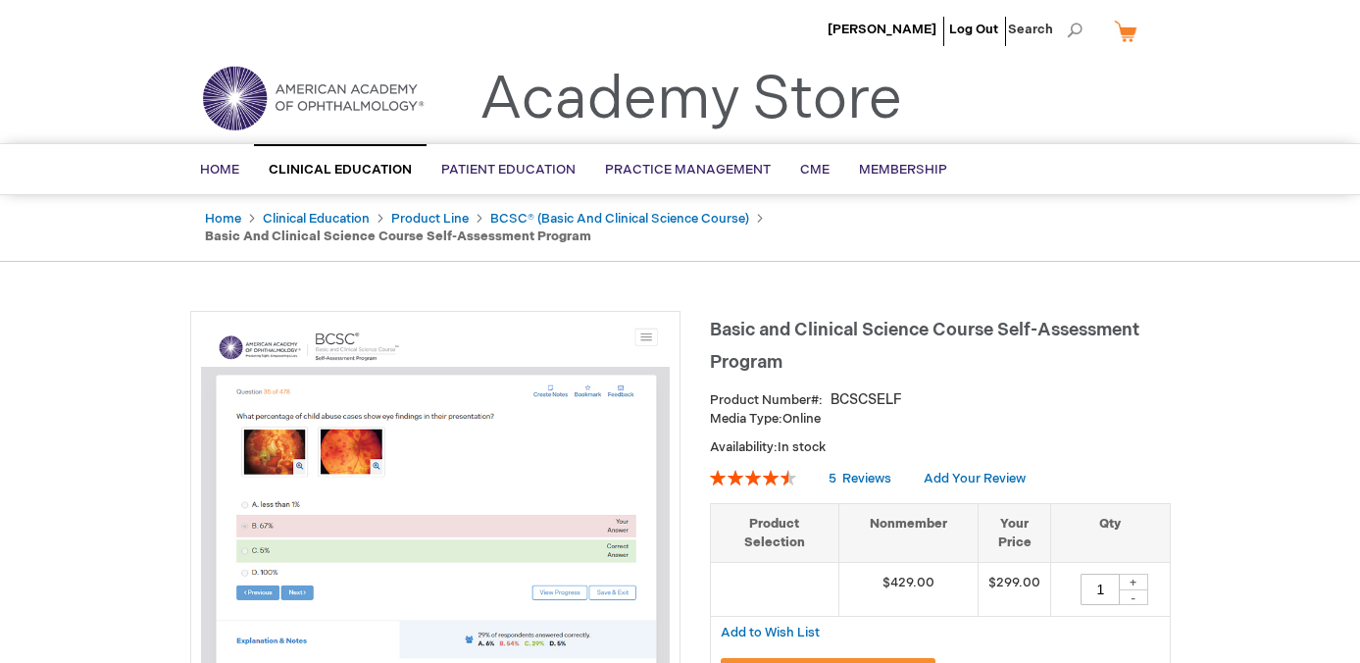
click at [858, 390] on div "BCSCSELF" at bounding box center [867, 400] width 72 height 20
click at [650, 323] on img at bounding box center [435, 556] width 469 height 469
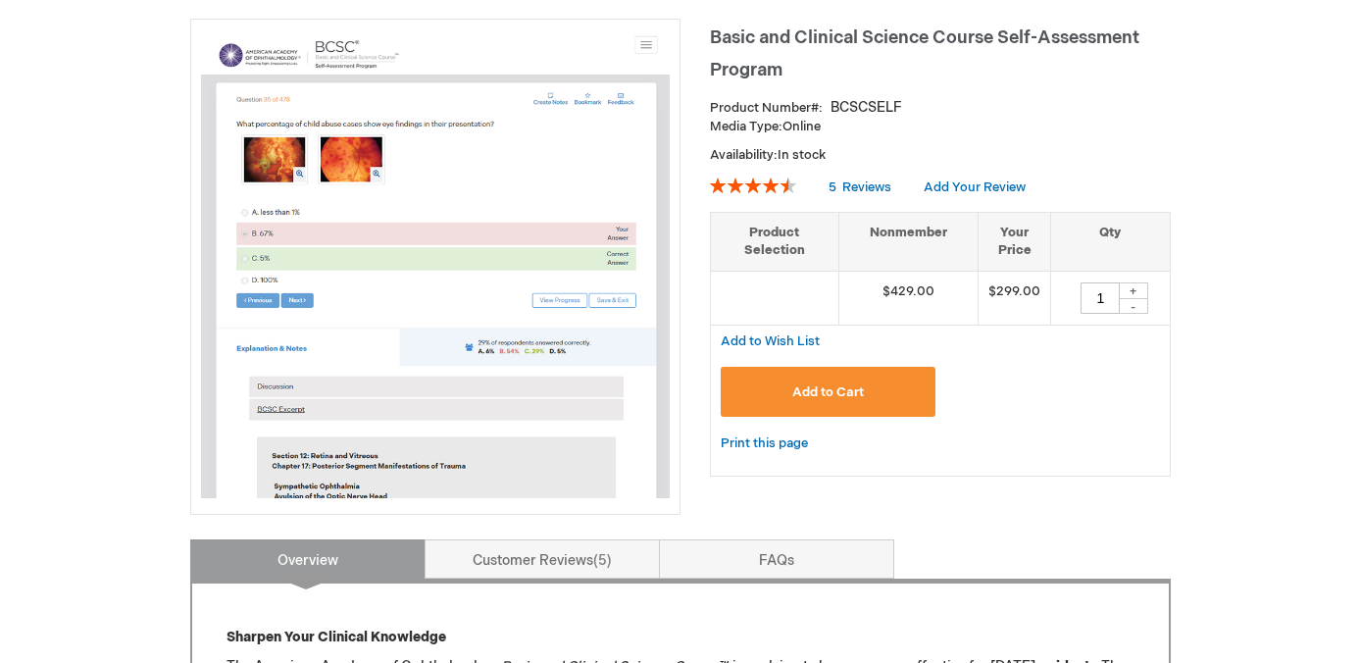
scroll to position [77, 0]
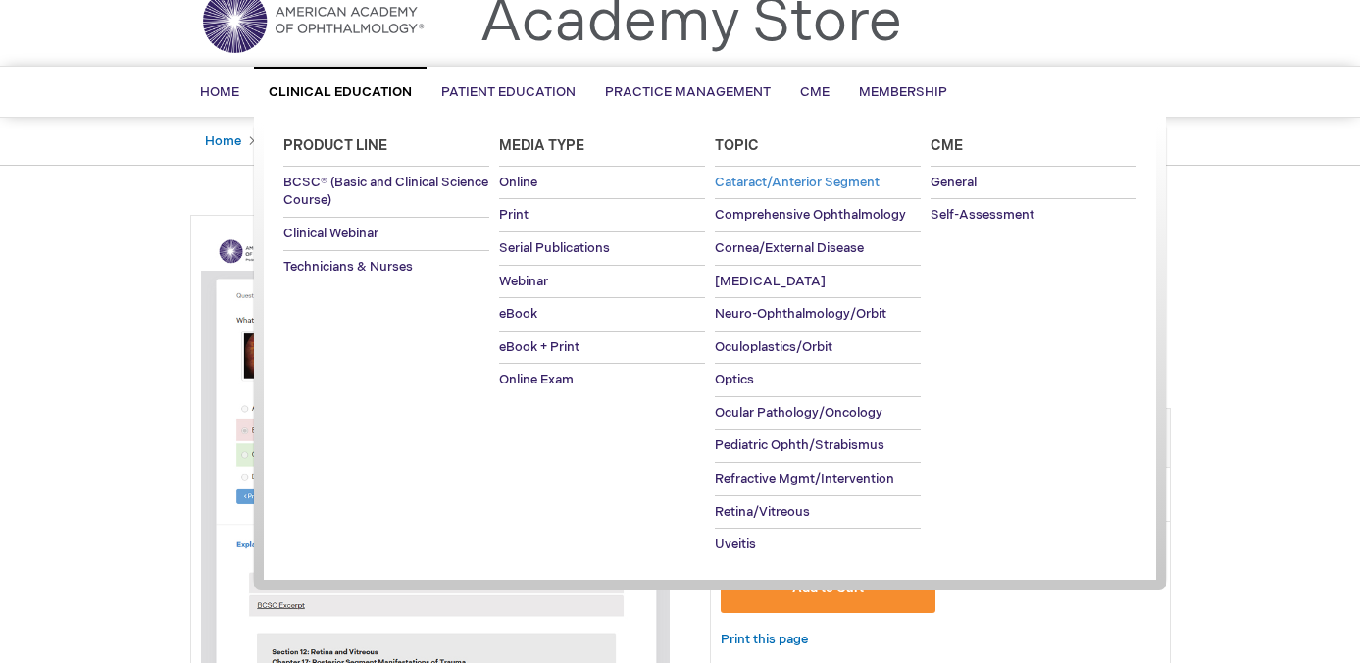
click at [780, 179] on span "Cataract/Anterior Segment" at bounding box center [797, 183] width 165 height 16
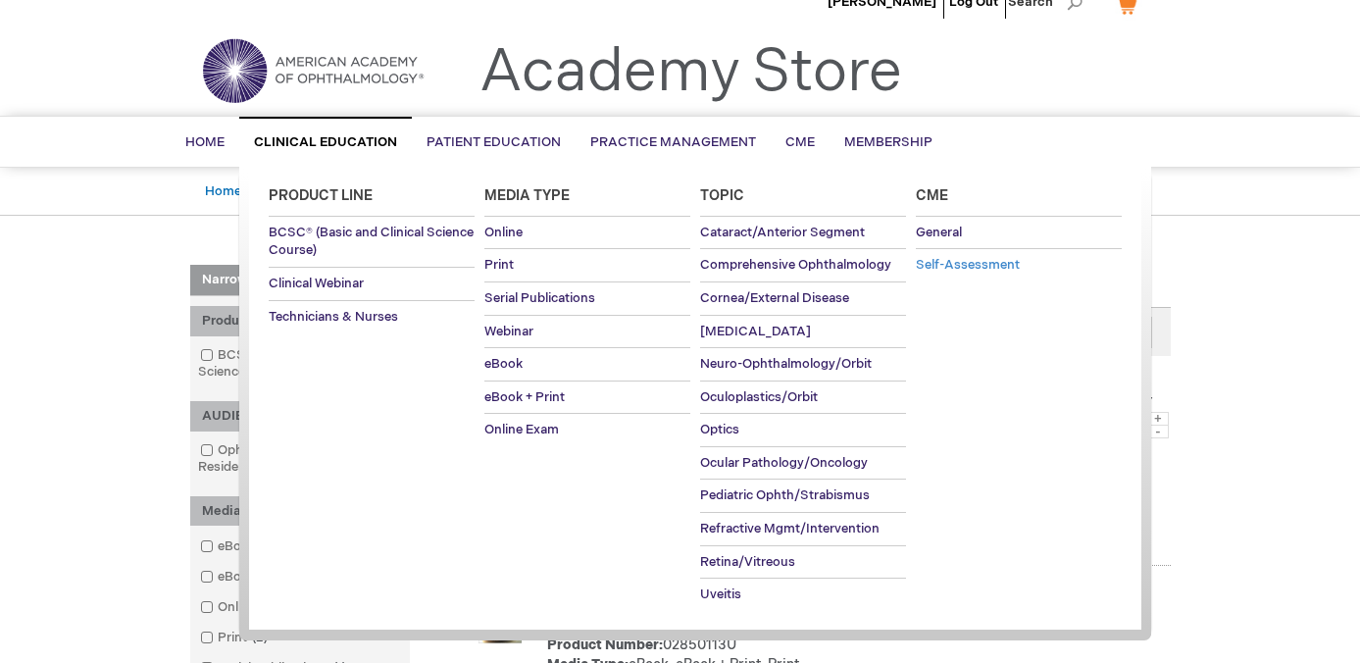
scroll to position [35, 0]
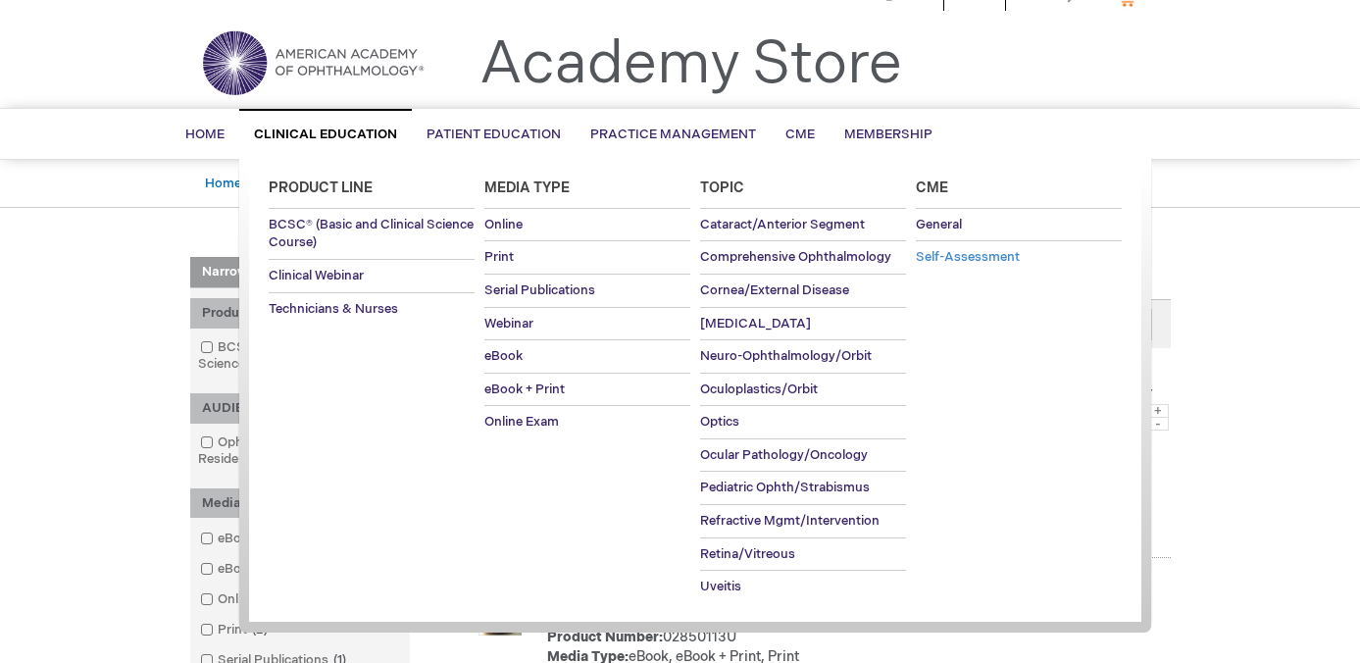
click at [949, 266] on link "Self-Assessment" at bounding box center [1019, 257] width 206 height 32
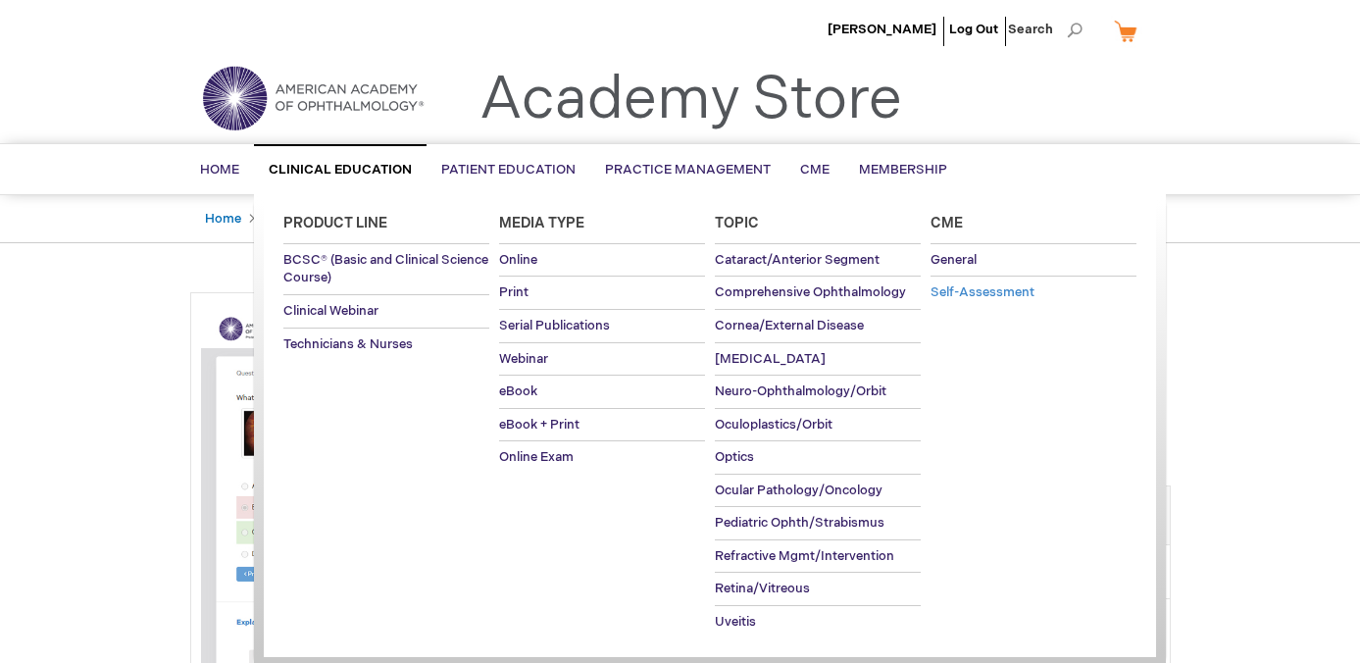
click at [1005, 299] on span "Self-Assessment" at bounding box center [983, 292] width 104 height 16
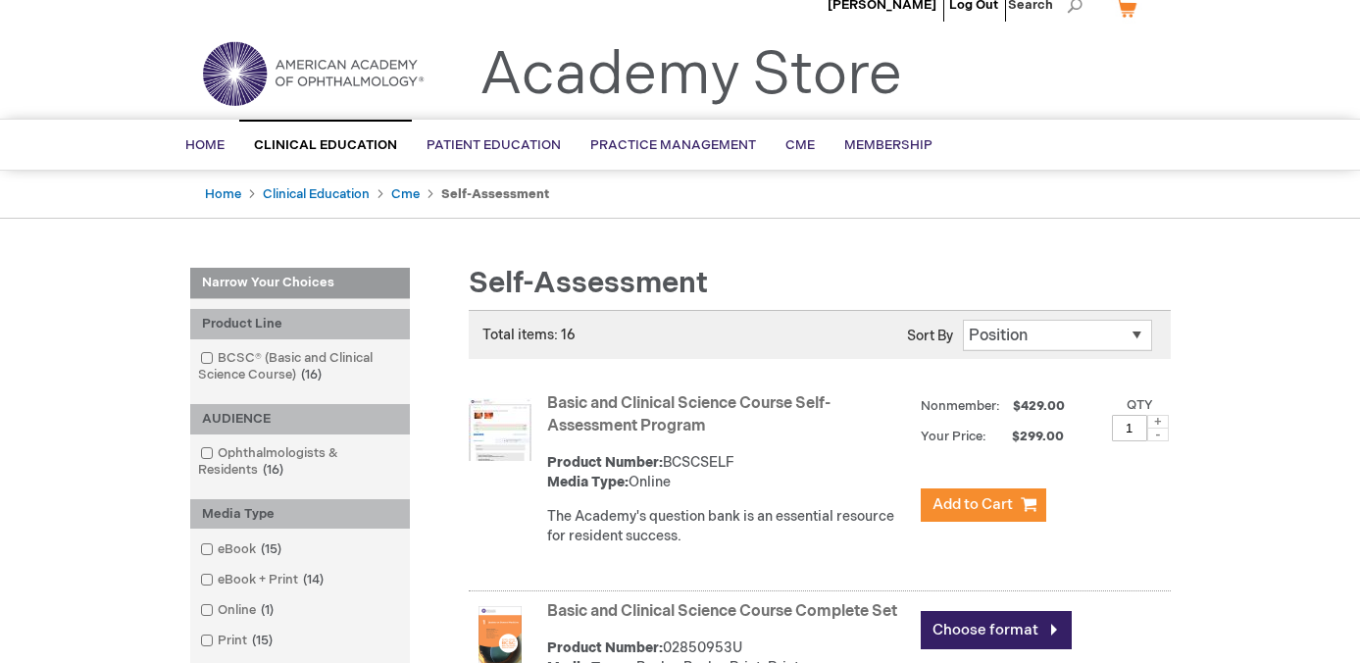
scroll to position [32, 0]
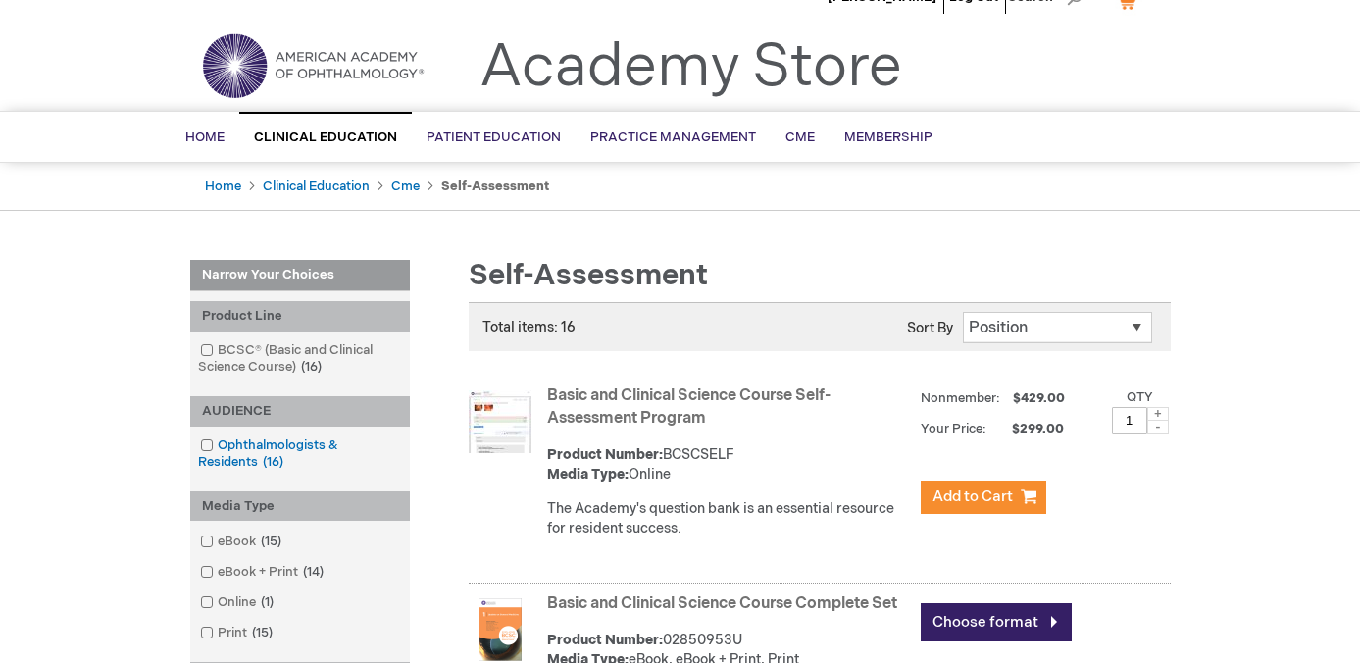
click at [310, 443] on link "Ophthalmologists & Residents 16 items" at bounding box center [300, 453] width 210 height 35
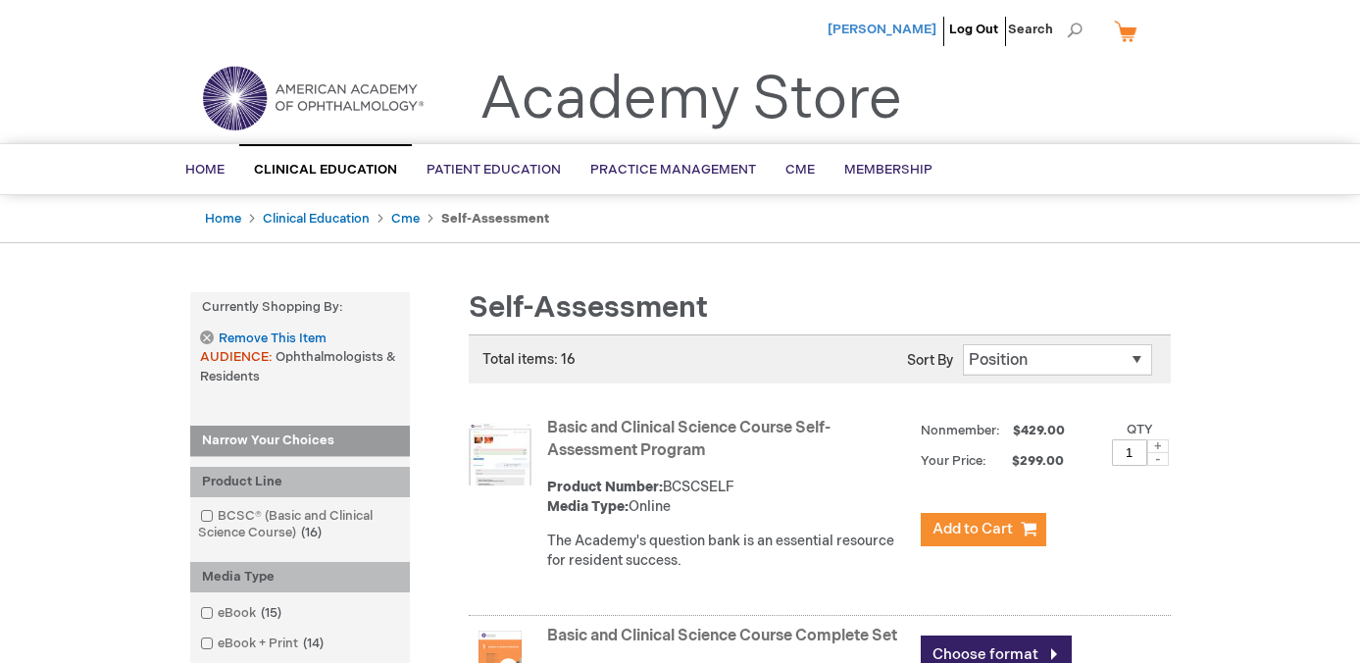
click at [902, 27] on span "[PERSON_NAME]" at bounding box center [882, 30] width 109 height 16
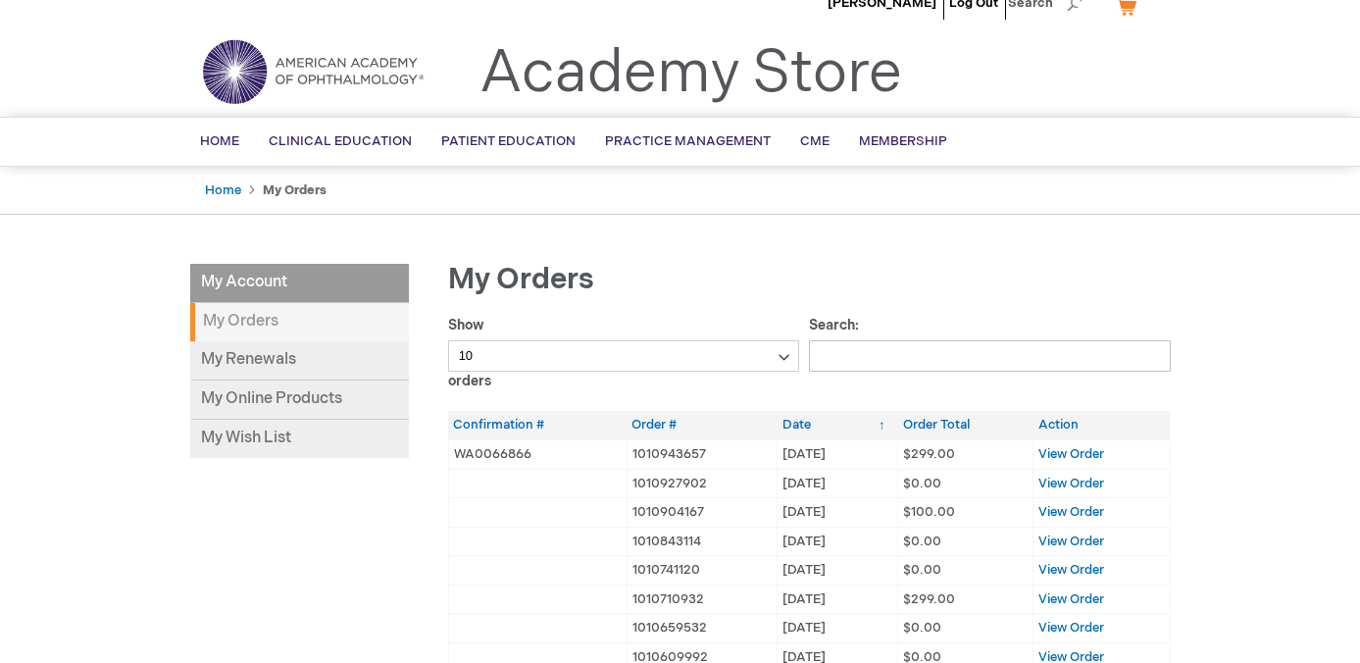
scroll to position [27, 0]
click at [1062, 452] on span "View Order" at bounding box center [1071, 453] width 66 height 16
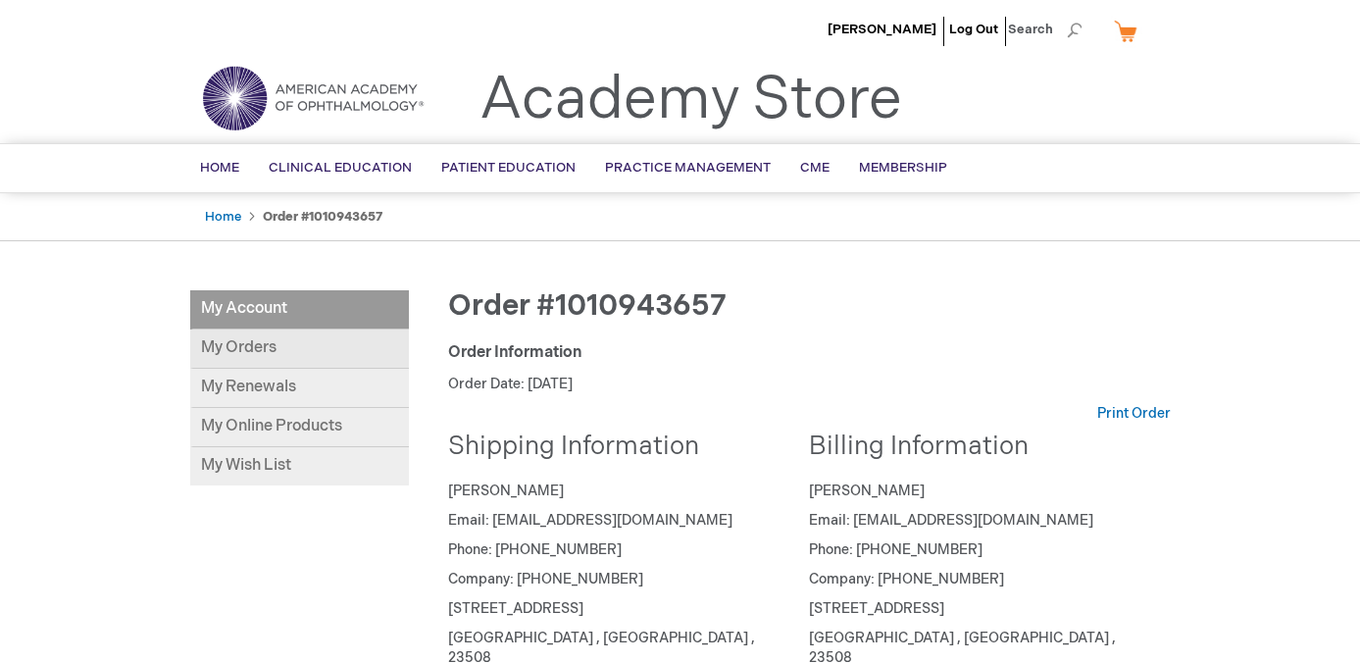
click at [251, 356] on link "My Orders" at bounding box center [299, 348] width 219 height 39
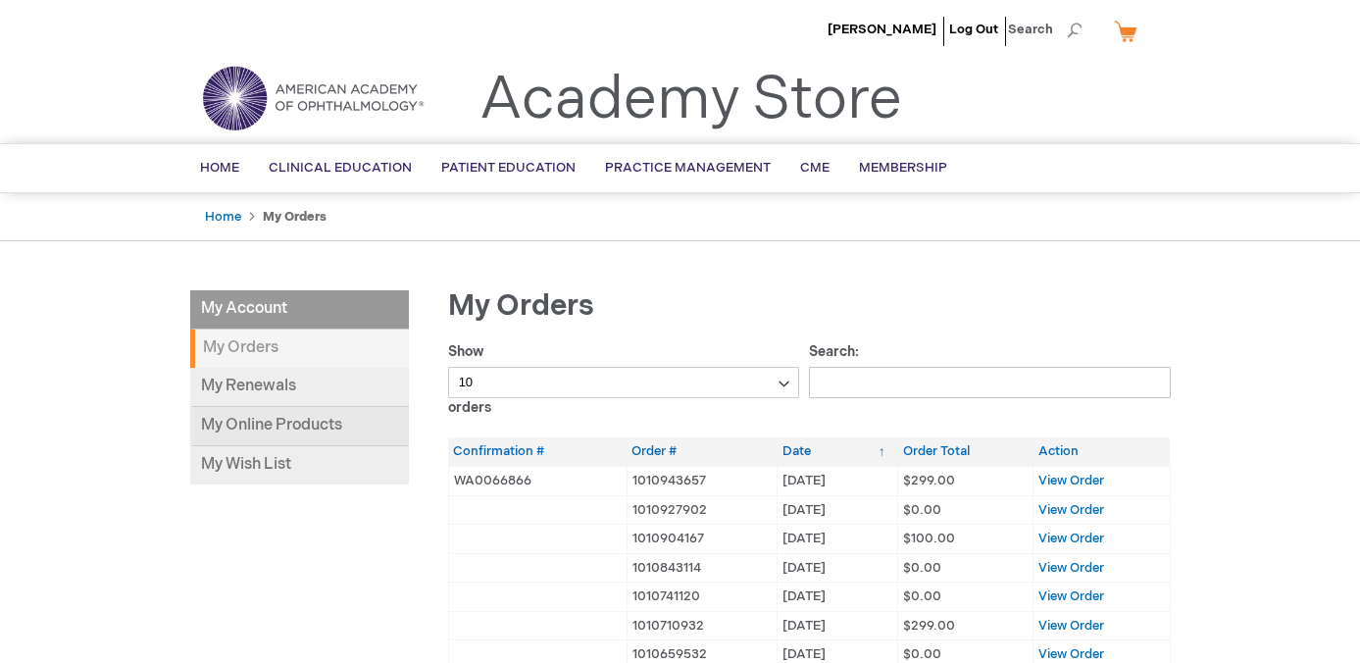
click at [274, 430] on link "My Online Products" at bounding box center [299, 426] width 219 height 39
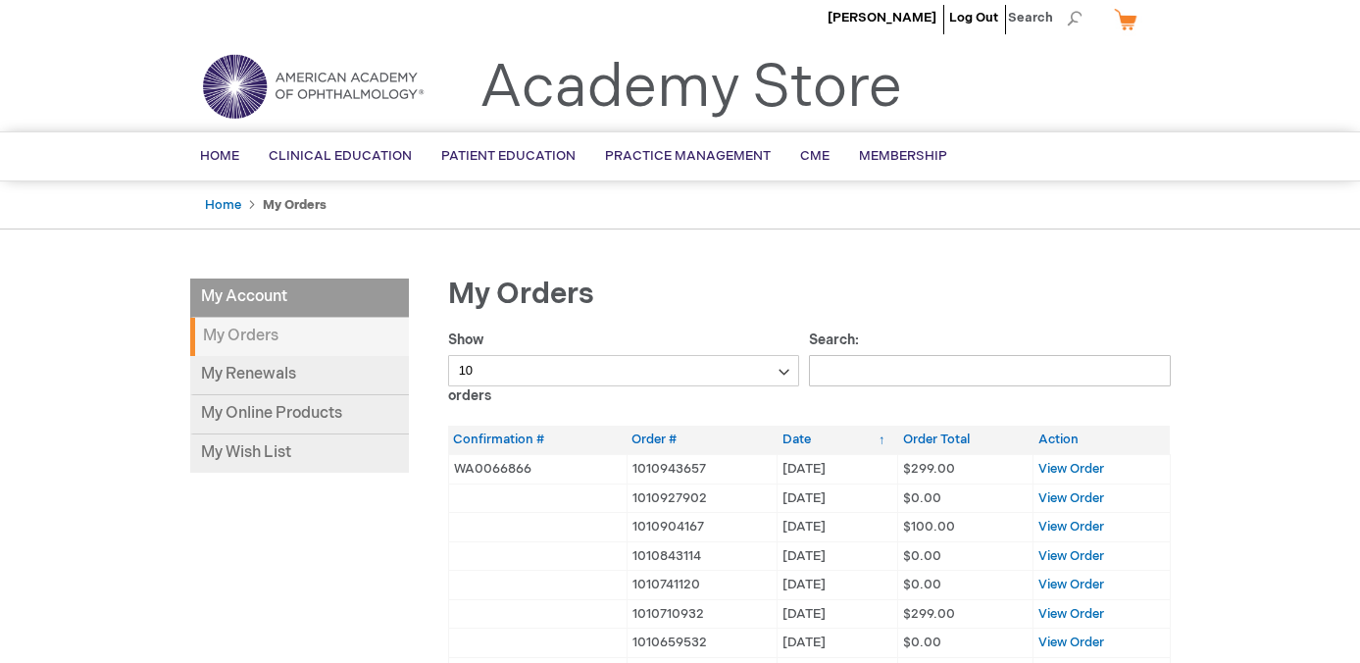
scroll to position [14, 0]
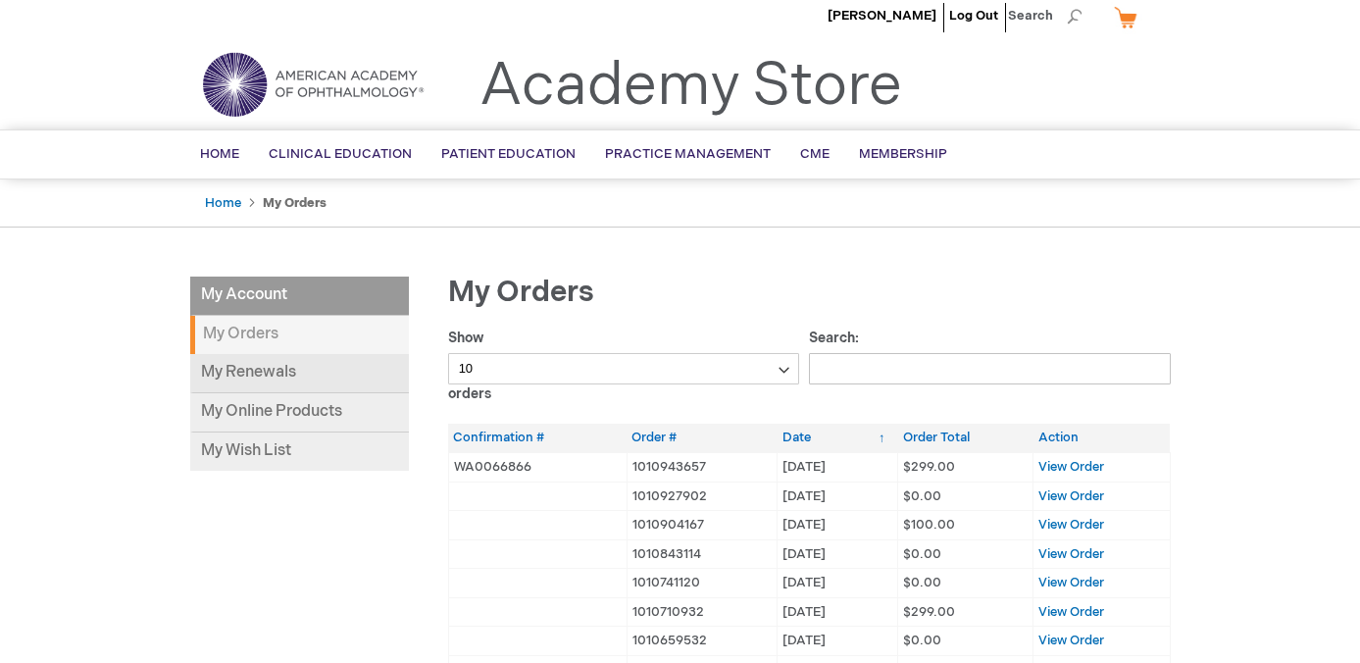
click at [317, 387] on link "My Renewals" at bounding box center [299, 373] width 219 height 39
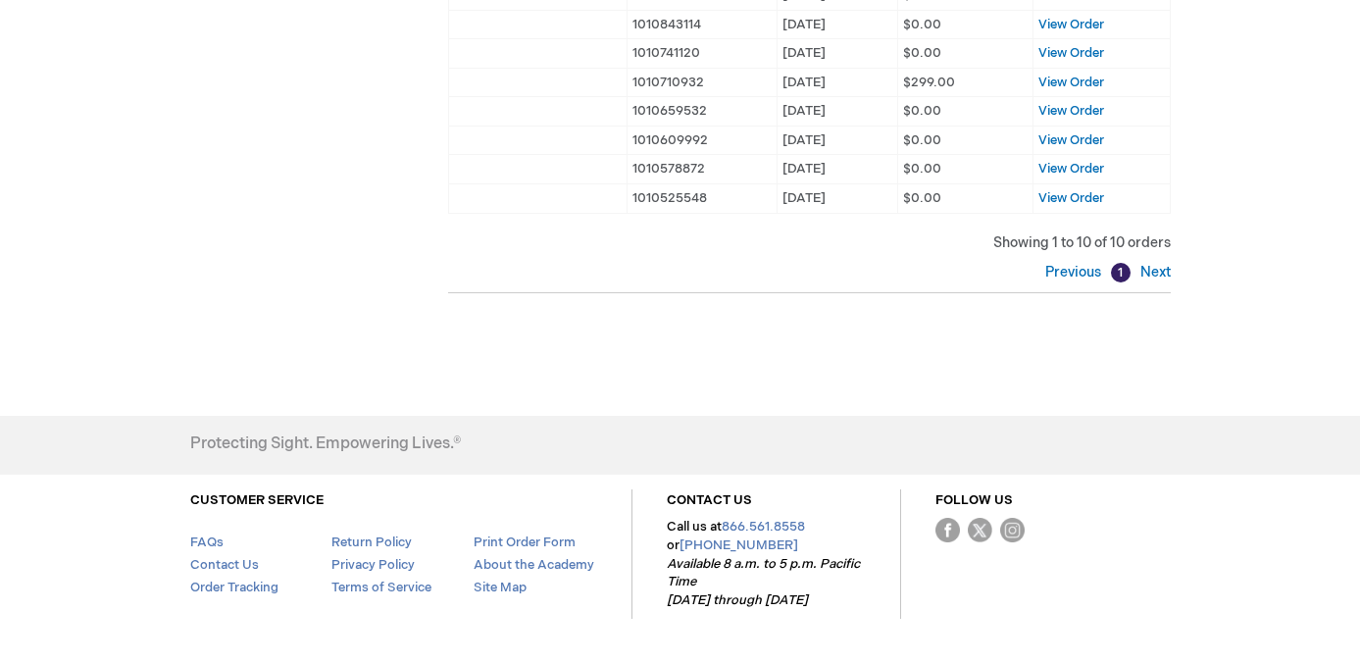
scroll to position [607, 0]
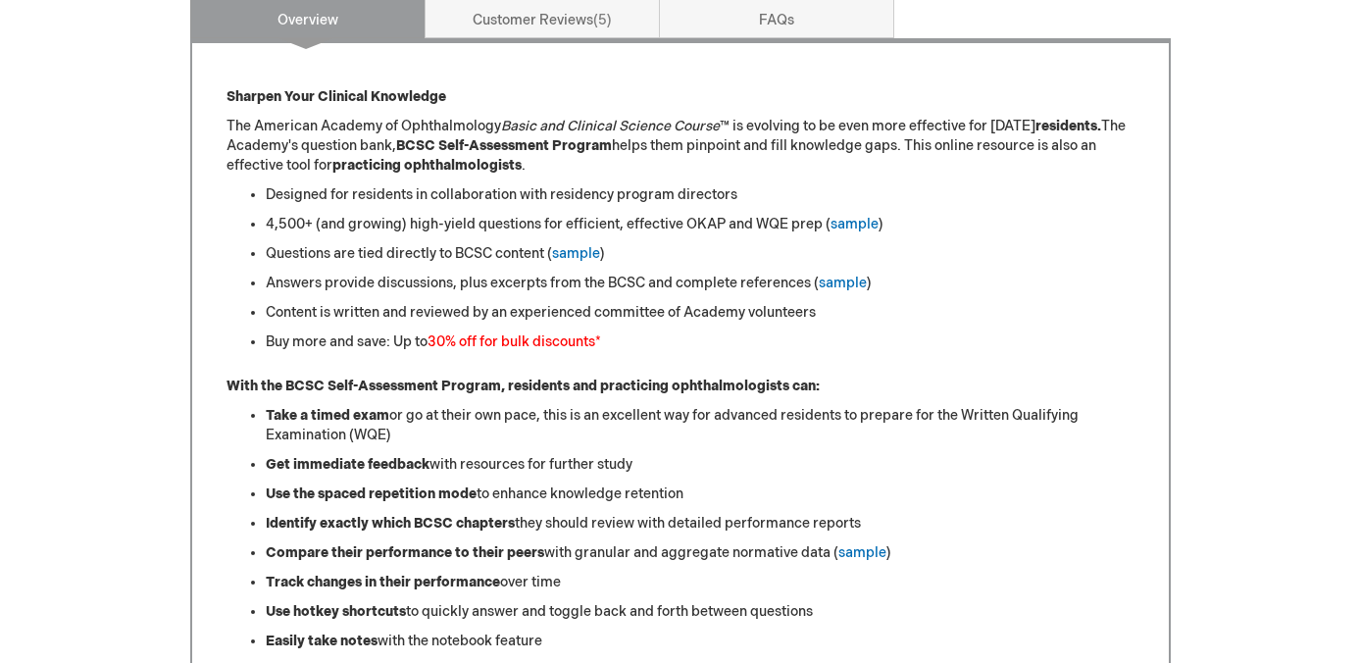
scroll to position [877, 0]
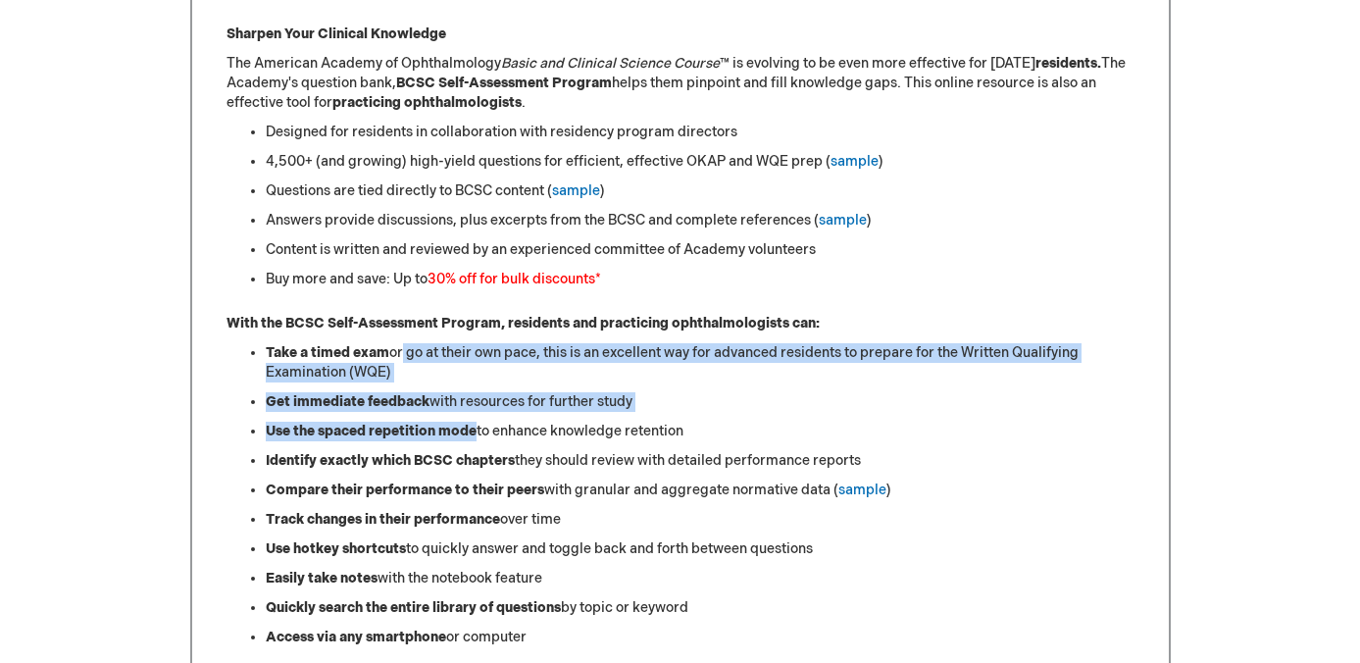
drag, startPoint x: 395, startPoint y: 344, endPoint x: 485, endPoint y: 447, distance: 136.9
click at [485, 447] on ul "Take a timed exam or go at their own pace, this is an excellent way for advance…" at bounding box center [681, 495] width 908 height 304
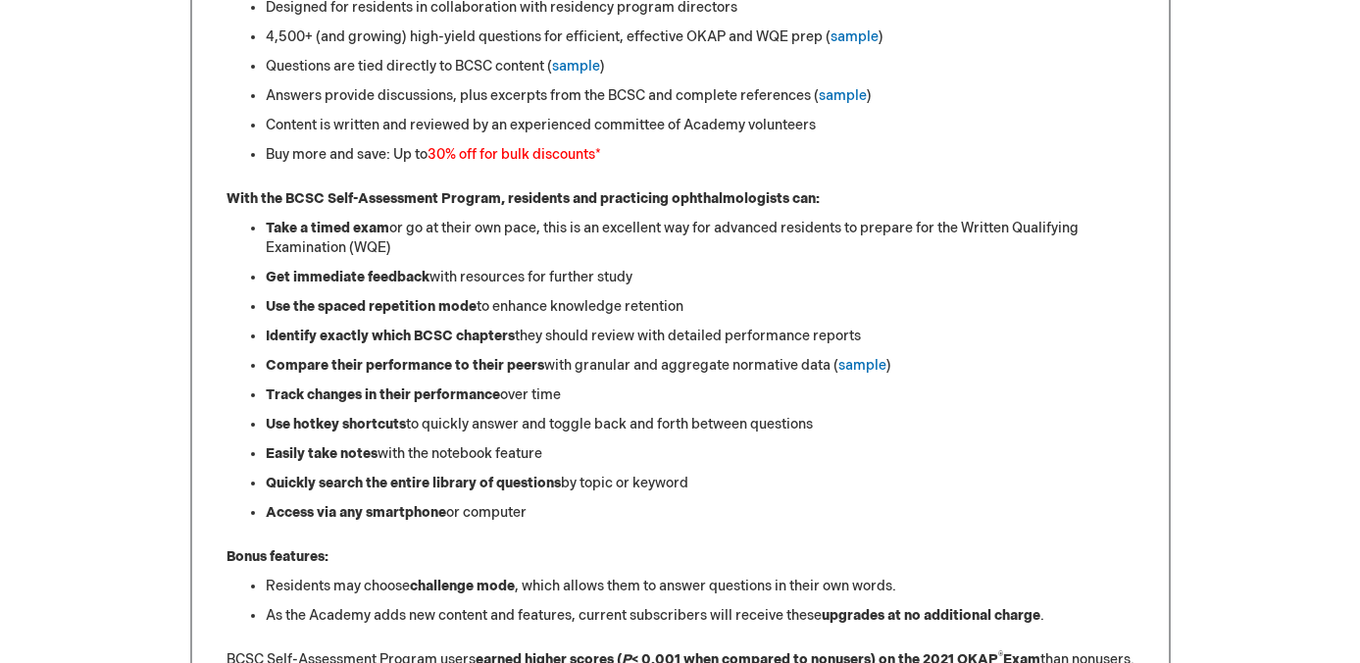
scroll to position [0, 0]
